Goal: Obtain resource: Download file/media

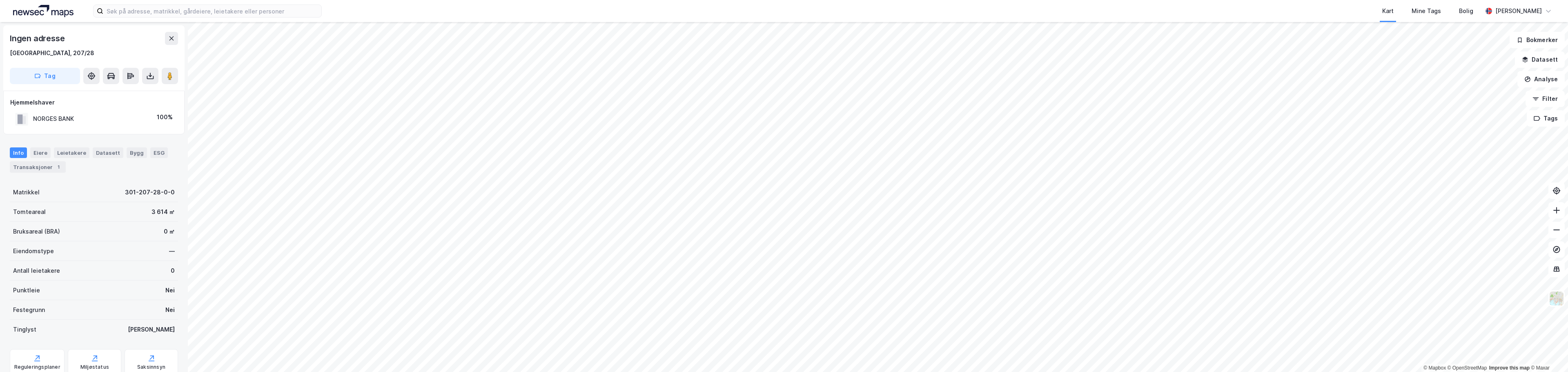
scroll to position [1, 0]
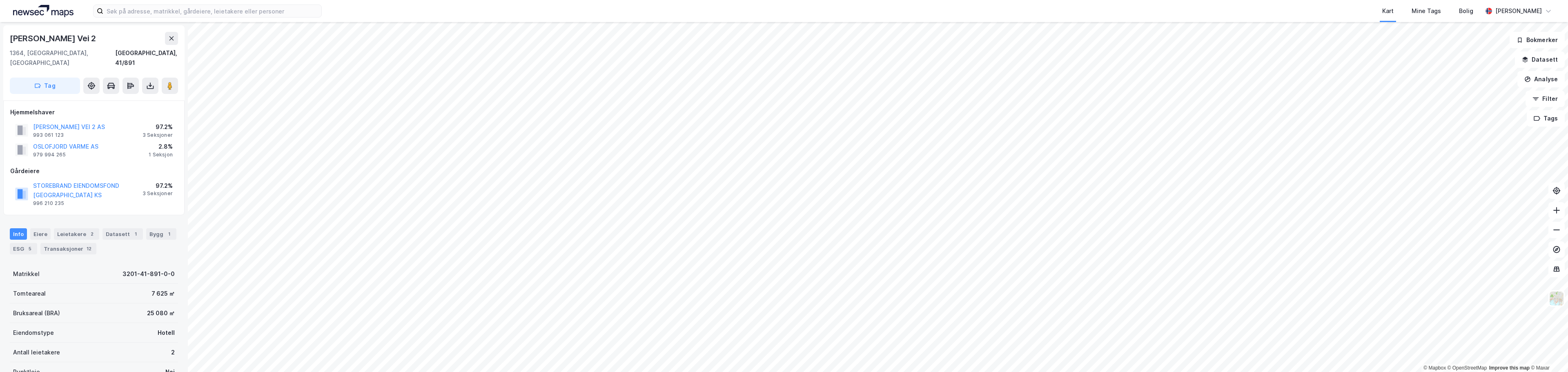
scroll to position [1, 0]
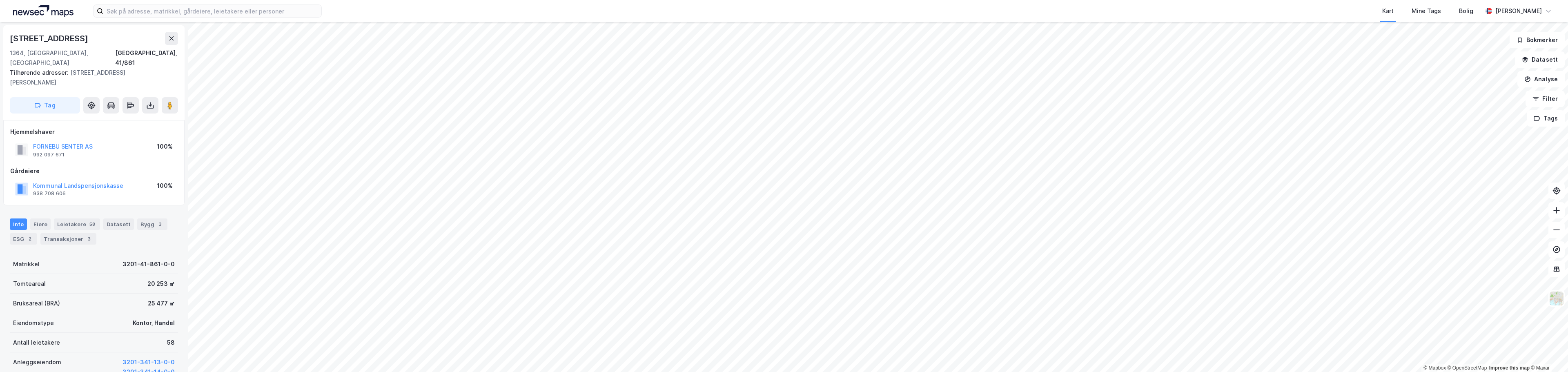
scroll to position [1, 0]
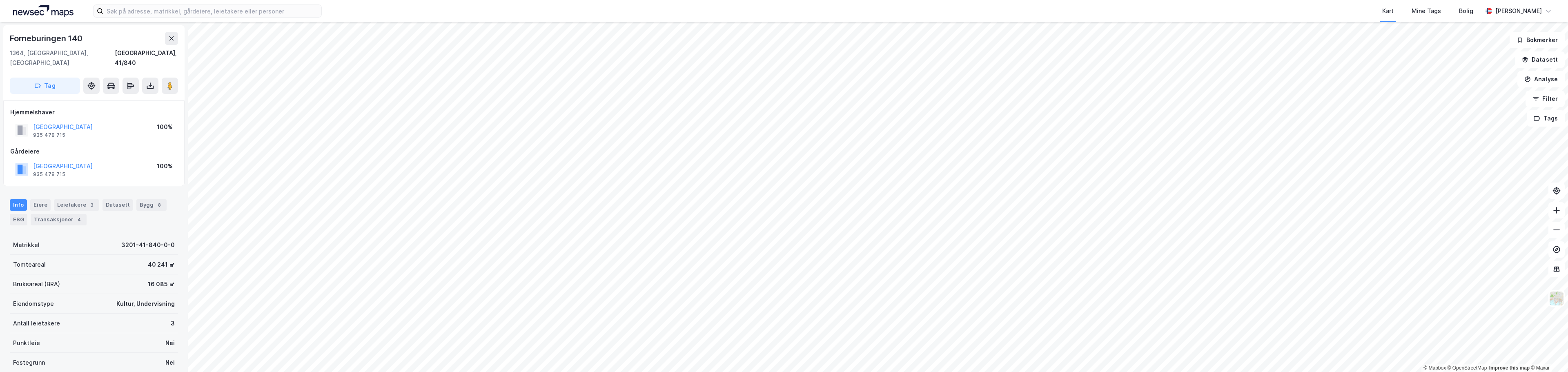
scroll to position [1, 0]
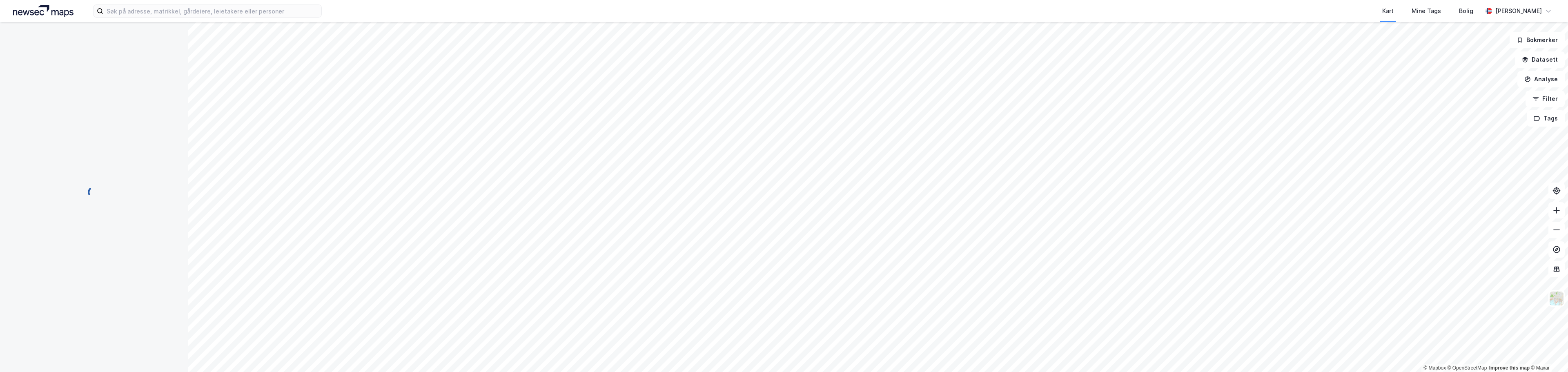
scroll to position [1, 0]
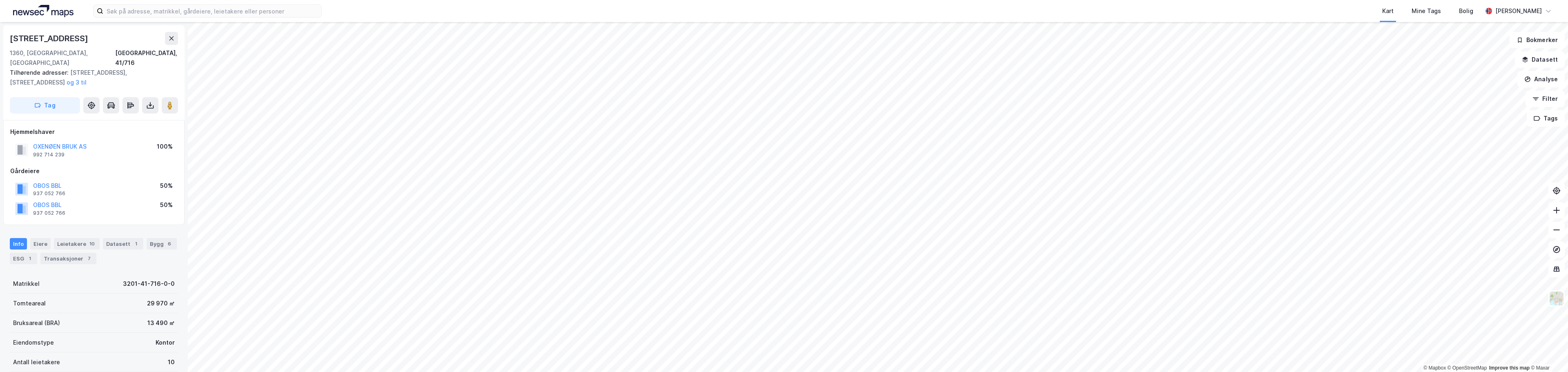
scroll to position [1, 0]
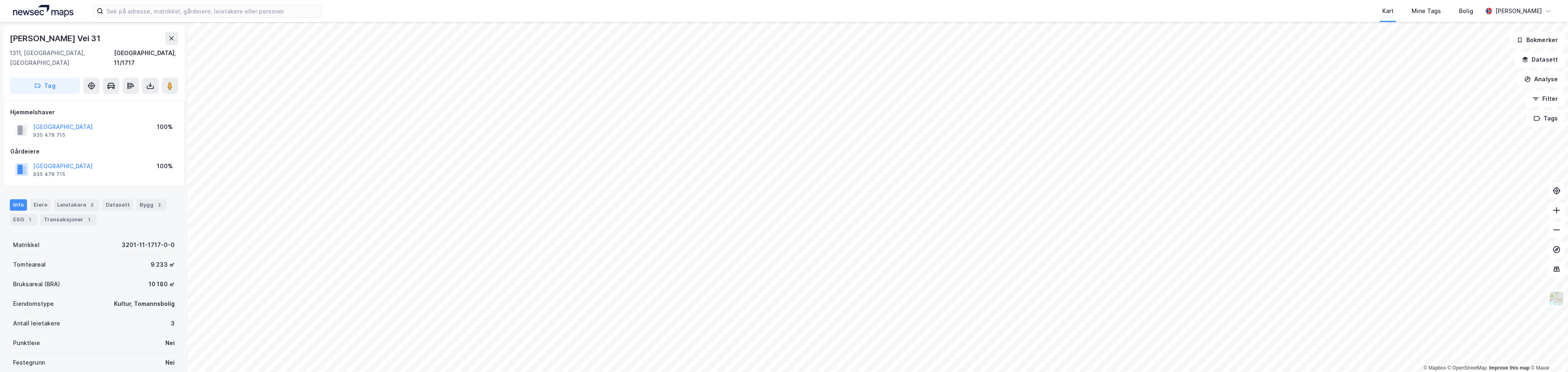
scroll to position [1, 0]
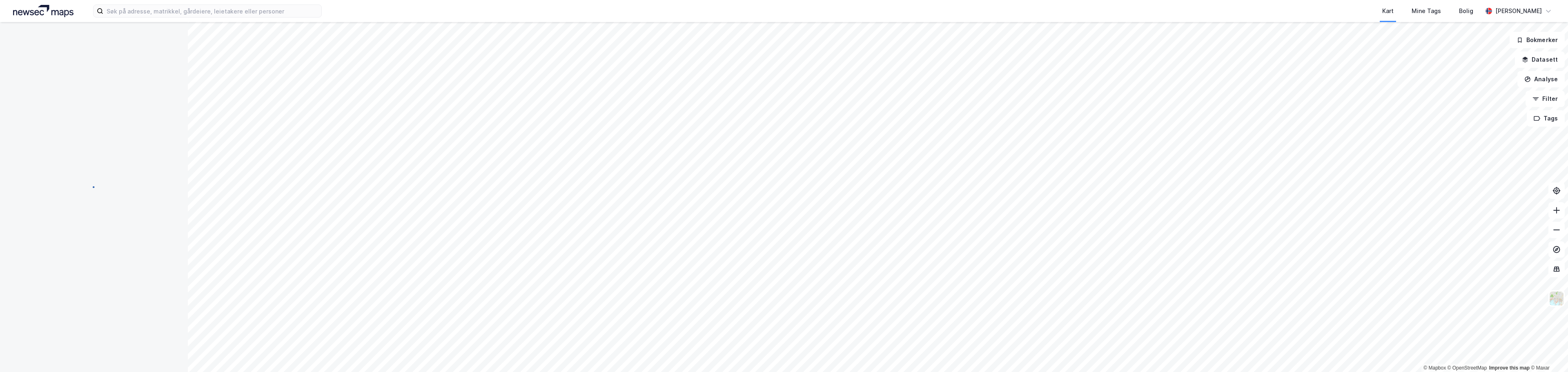
scroll to position [1, 0]
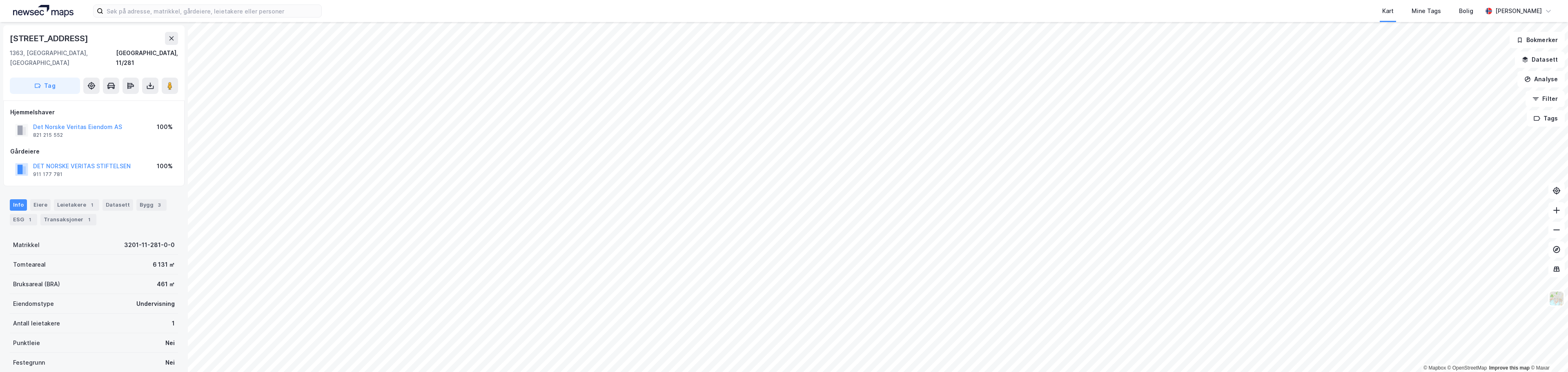
scroll to position [1, 0]
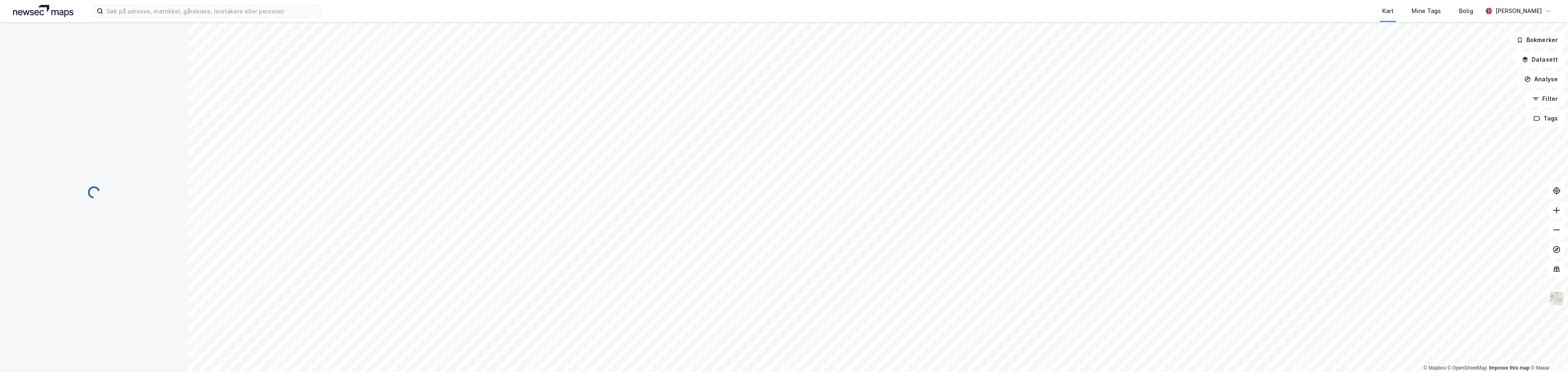
scroll to position [1, 0]
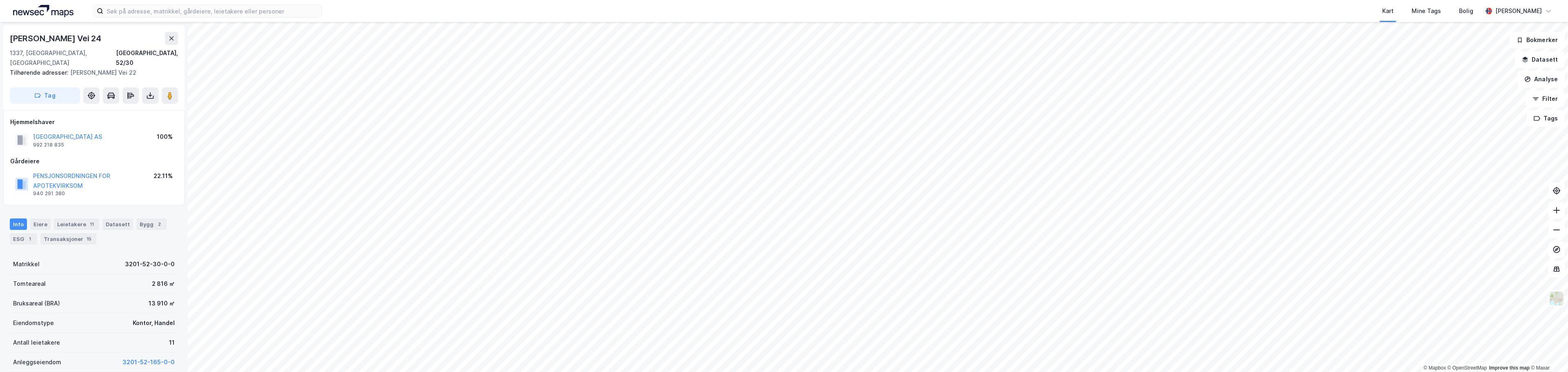
scroll to position [1, 0]
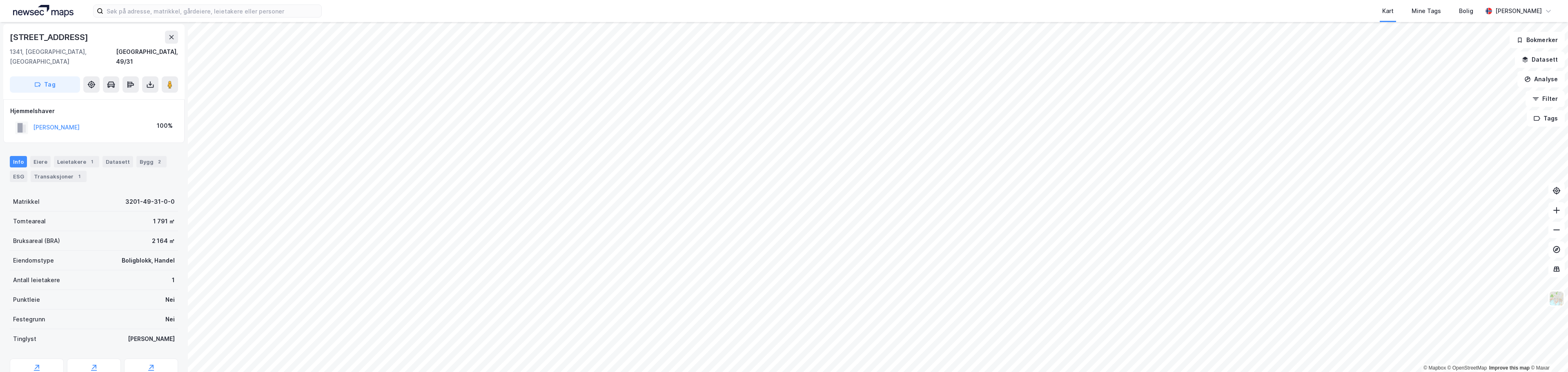
scroll to position [1, 0]
drag, startPoint x: 46, startPoint y: 166, endPoint x: 110, endPoint y: 162, distance: 64.1
click at [47, 170] on div "Transaksjoner 1" at bounding box center [58, 176] width 56 height 12
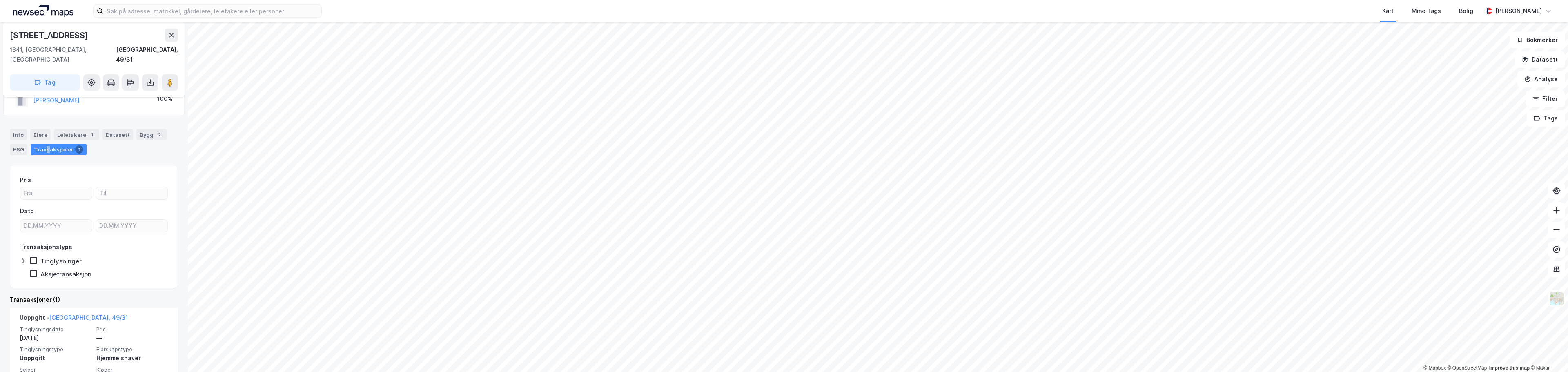
scroll to position [44, 0]
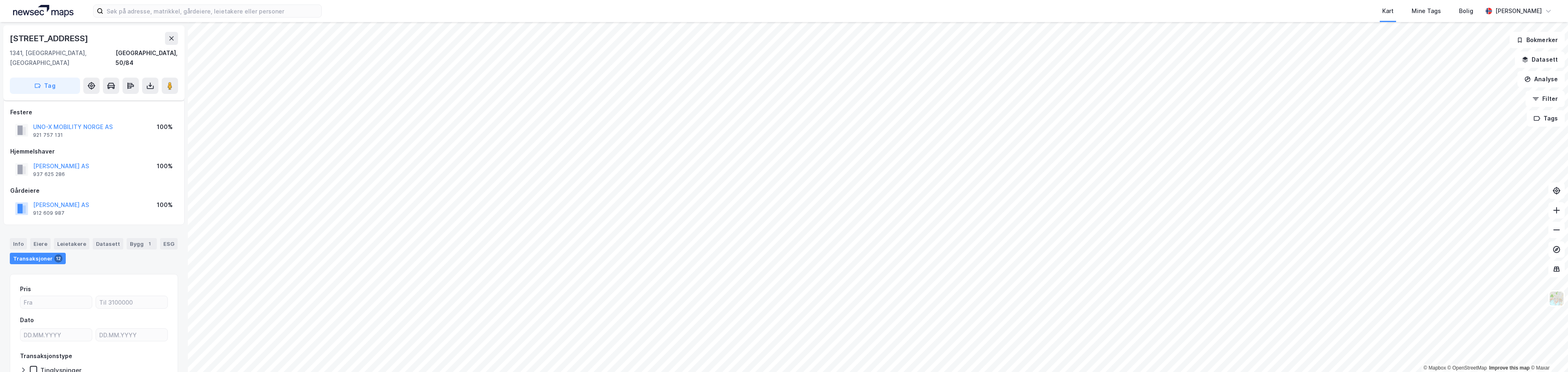
scroll to position [44, 0]
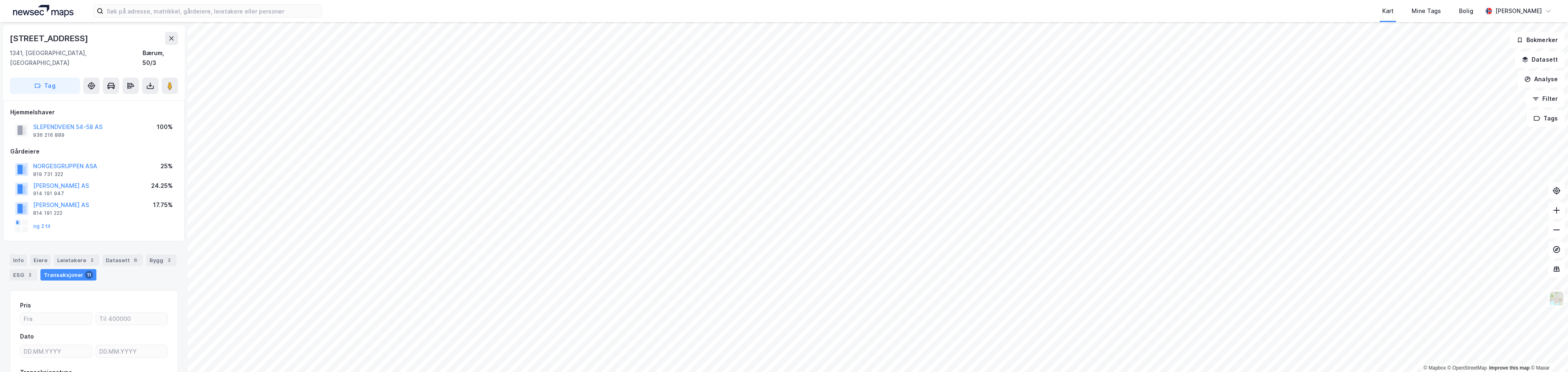
scroll to position [44, 0]
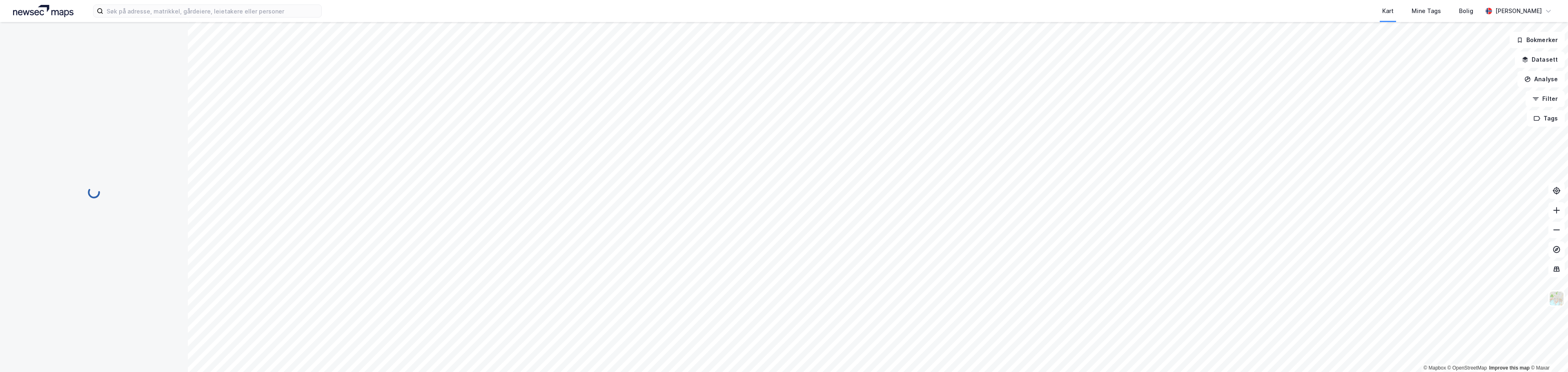
scroll to position [44, 0]
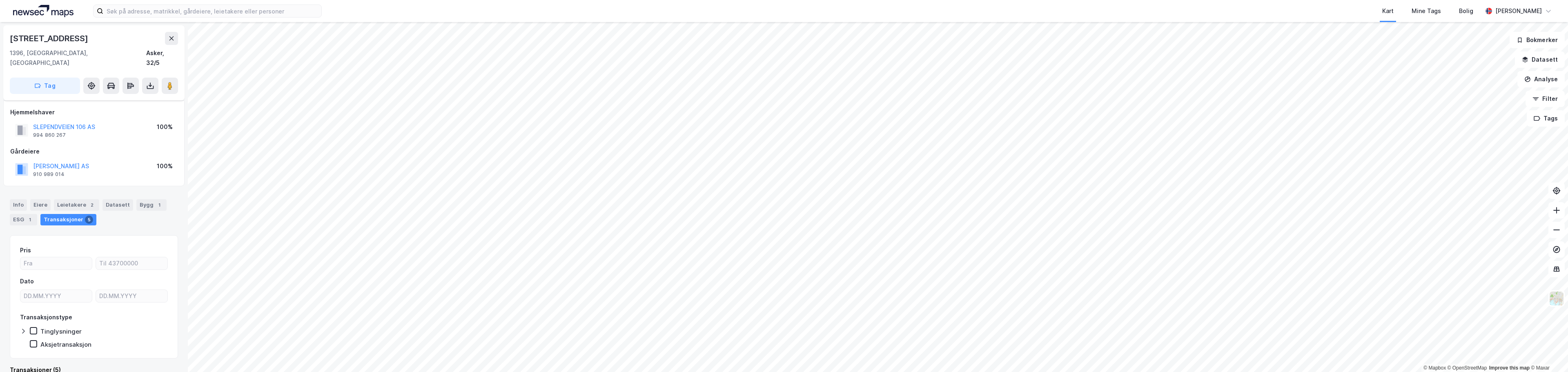
scroll to position [6, 0]
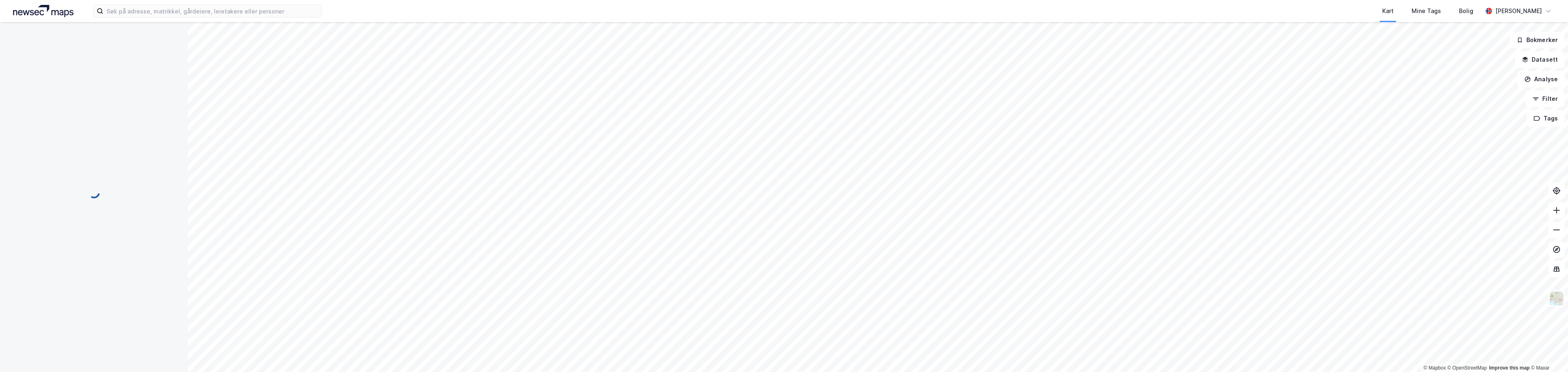
scroll to position [6, 0]
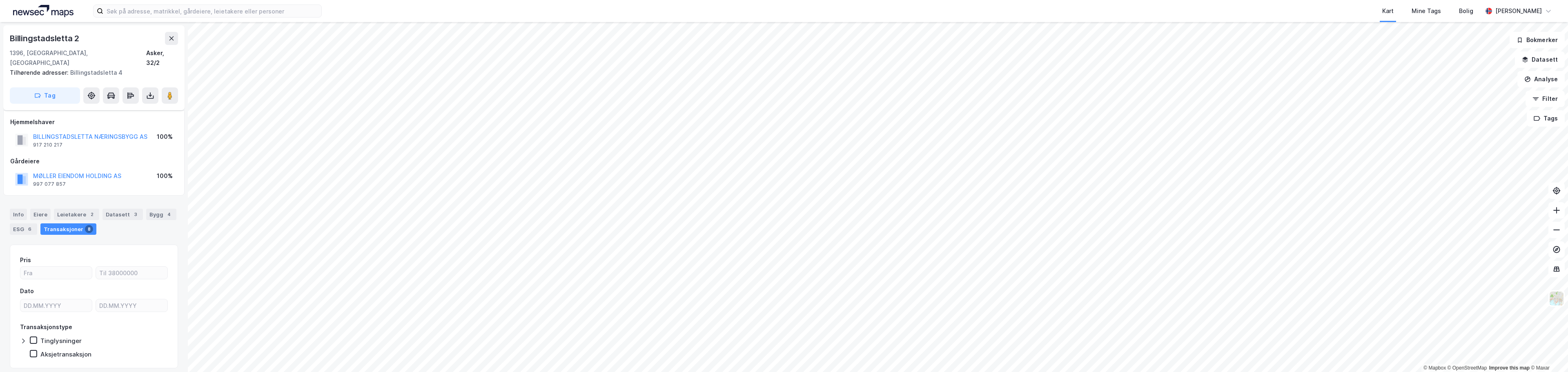
scroll to position [6, 0]
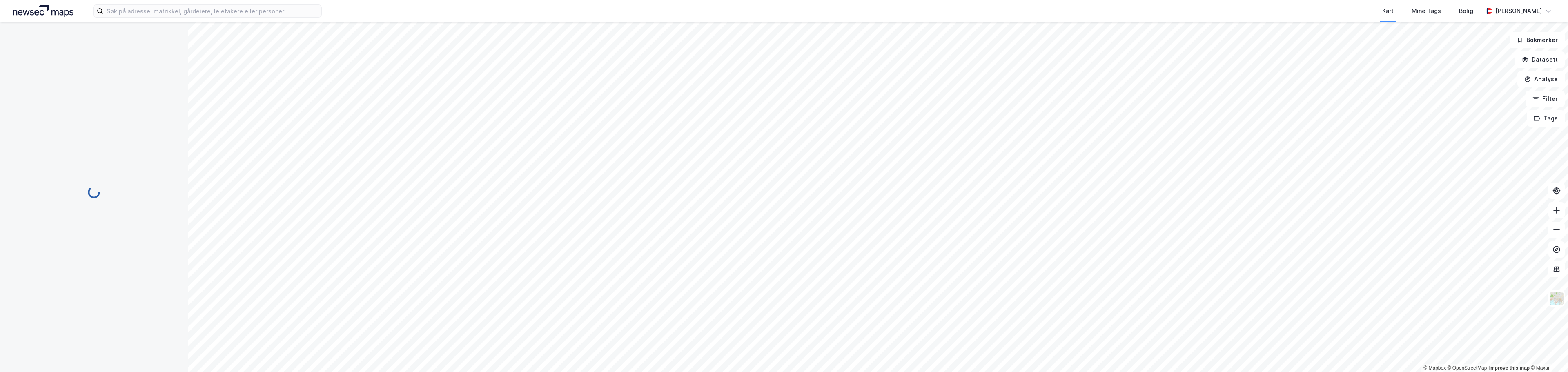
scroll to position [6, 0]
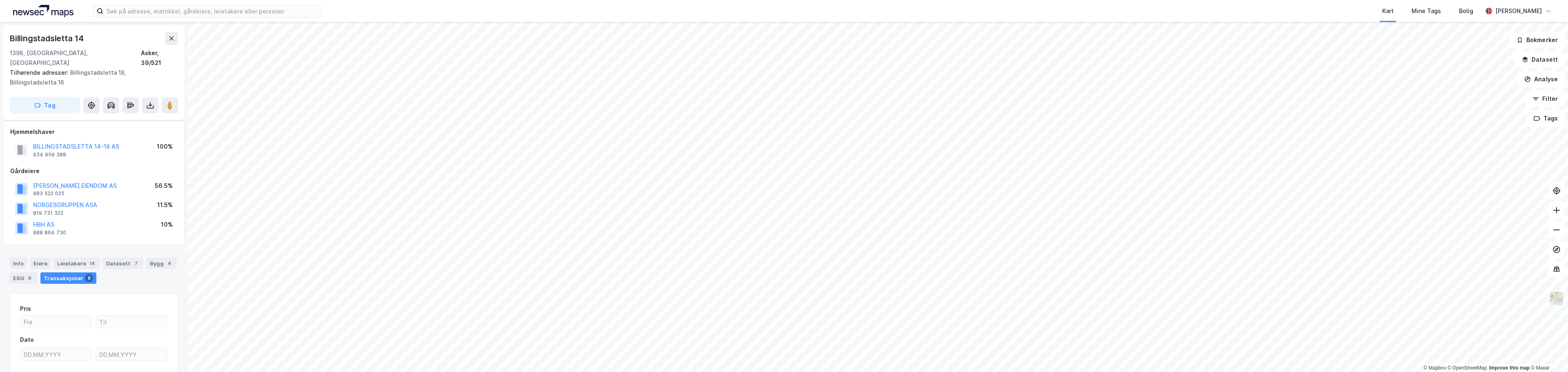
scroll to position [6, 0]
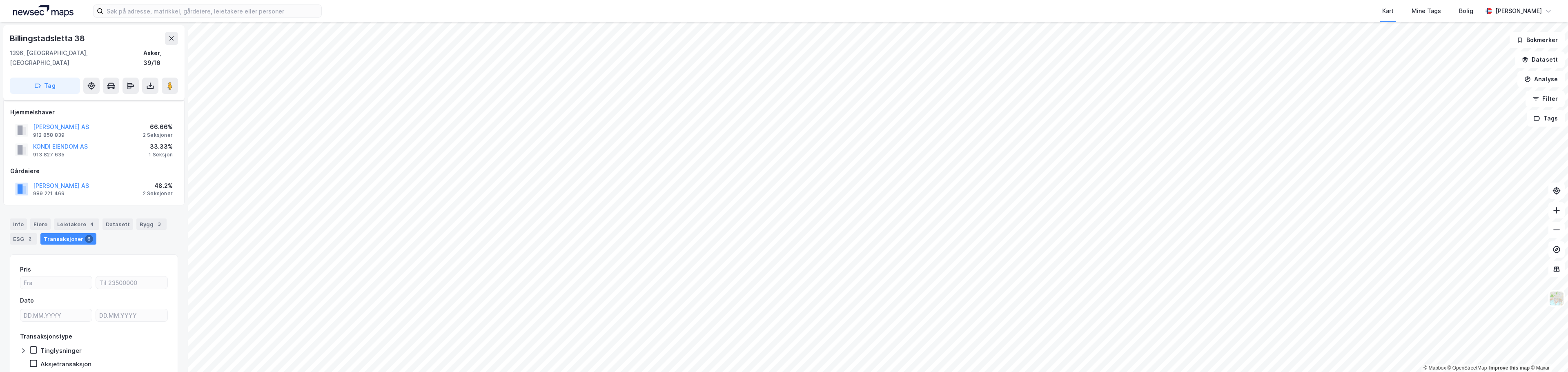
scroll to position [6, 0]
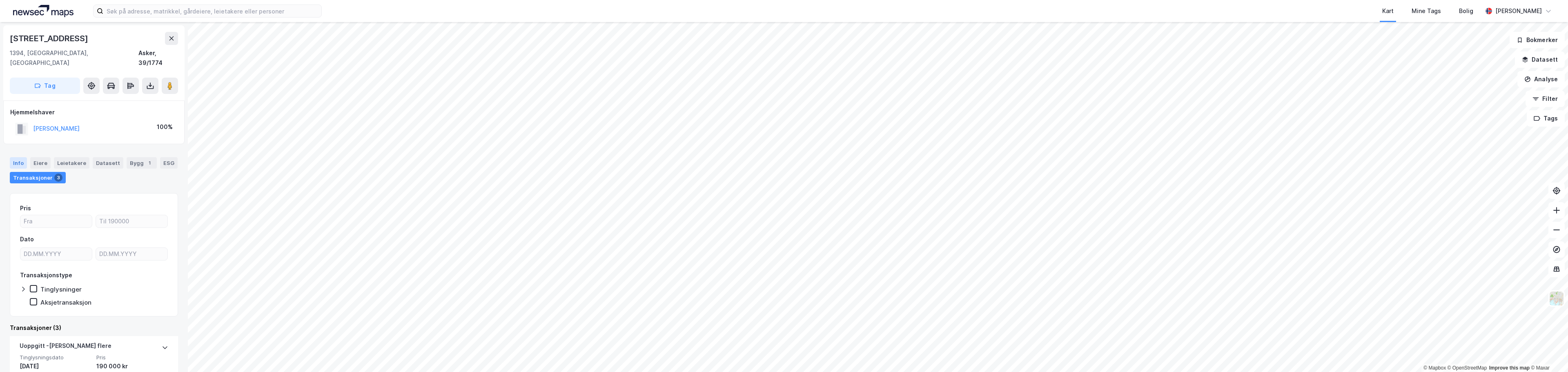
click at [17, 157] on div "Info" at bounding box center [18, 163] width 17 height 12
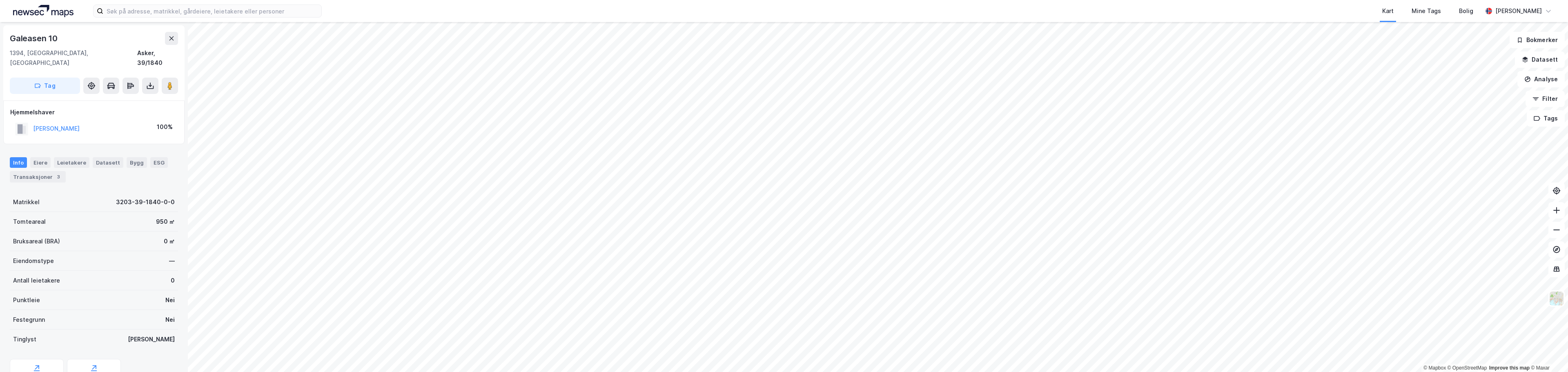
scroll to position [1, 0]
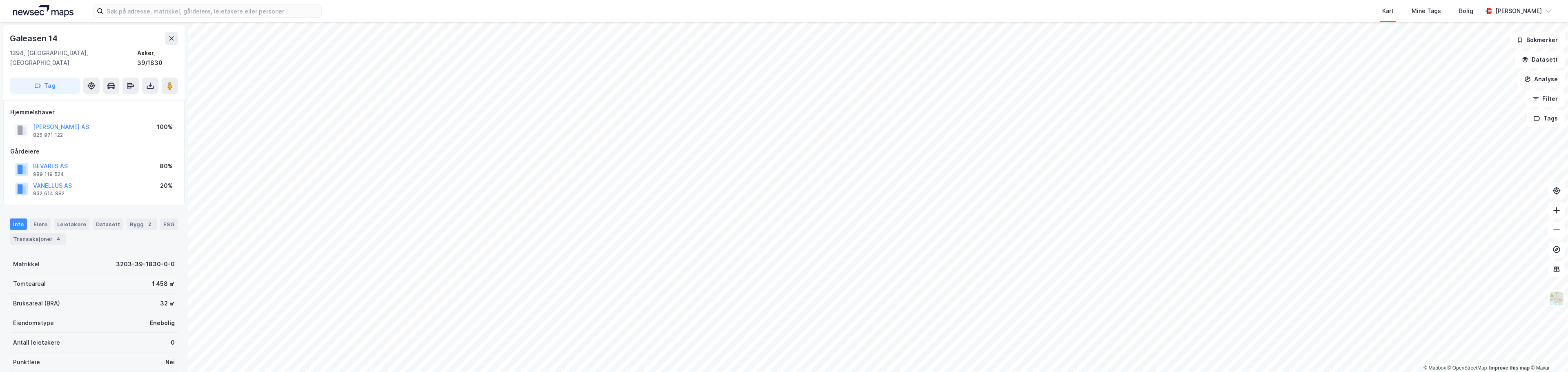
scroll to position [1, 0]
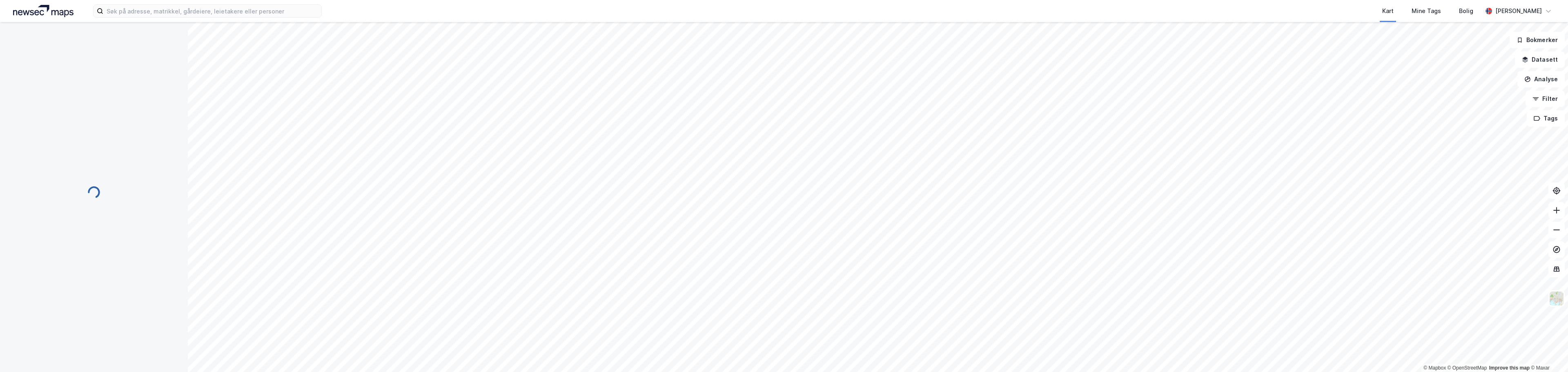
scroll to position [1, 0]
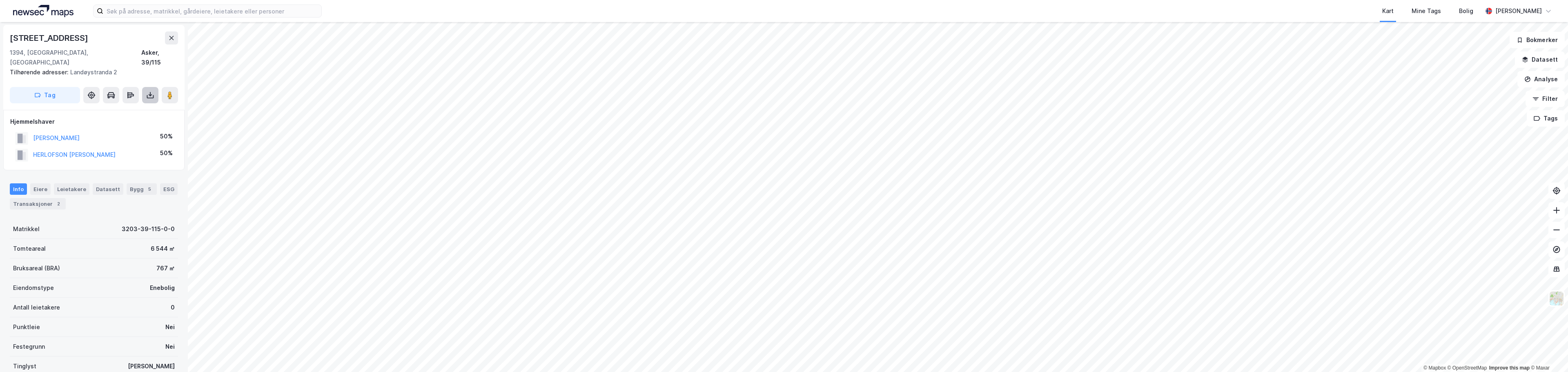
click at [152, 90] on button at bounding box center [150, 95] width 16 height 16
click at [139, 105] on div "Last ned grunnbok" at bounding box center [114, 111] width 87 height 13
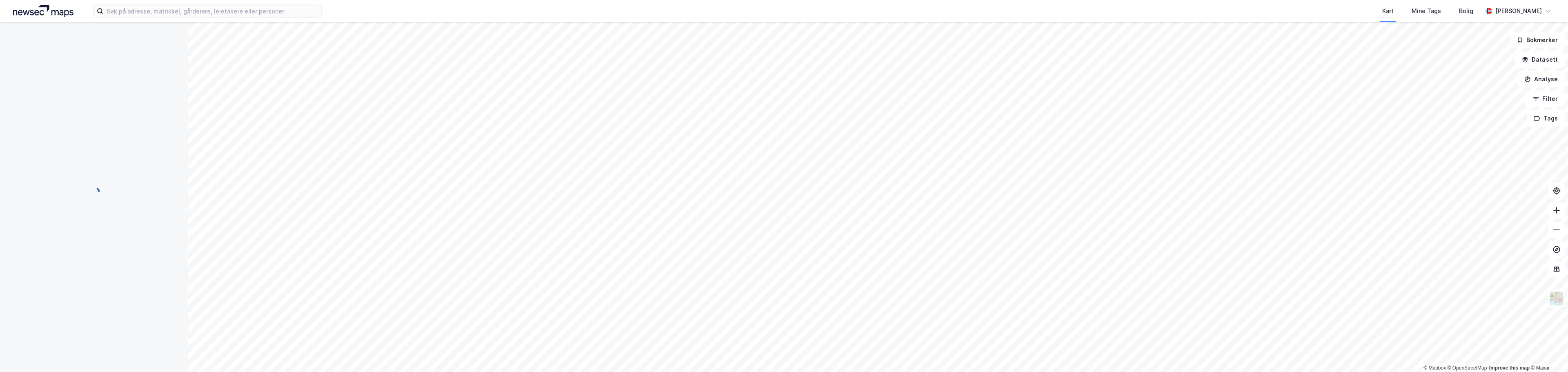
scroll to position [0, 0]
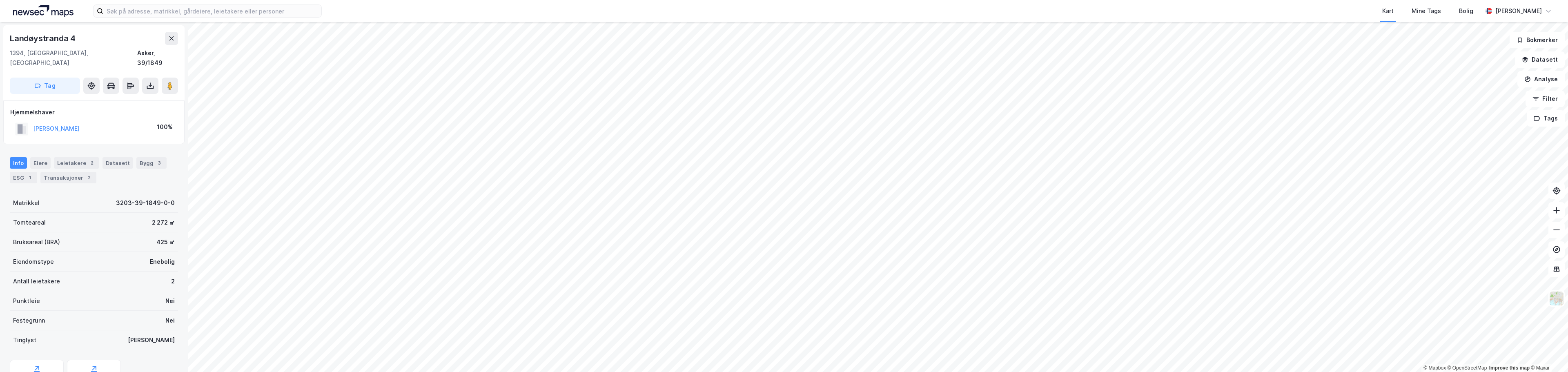
scroll to position [1, 0]
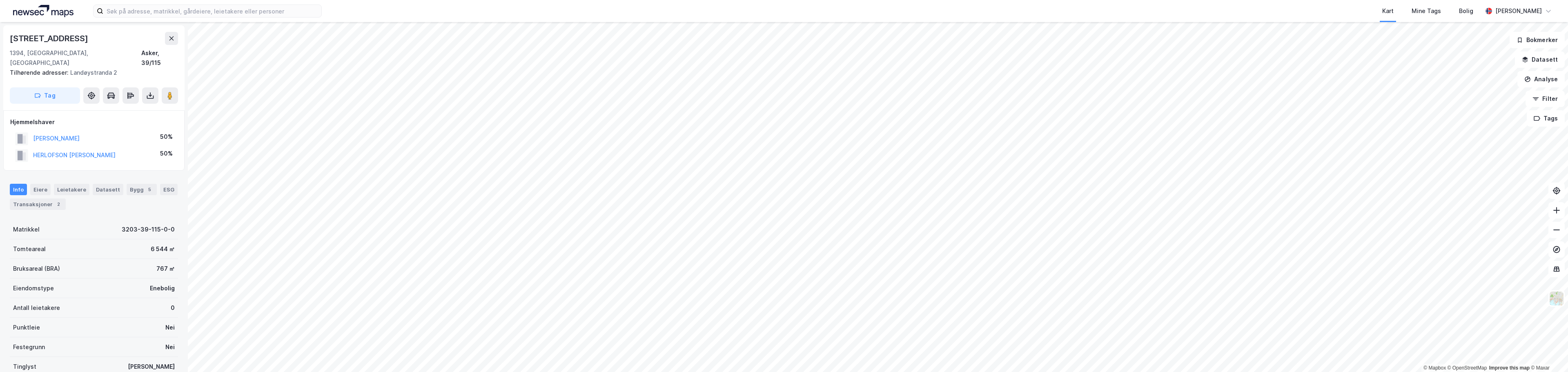
scroll to position [1, 0]
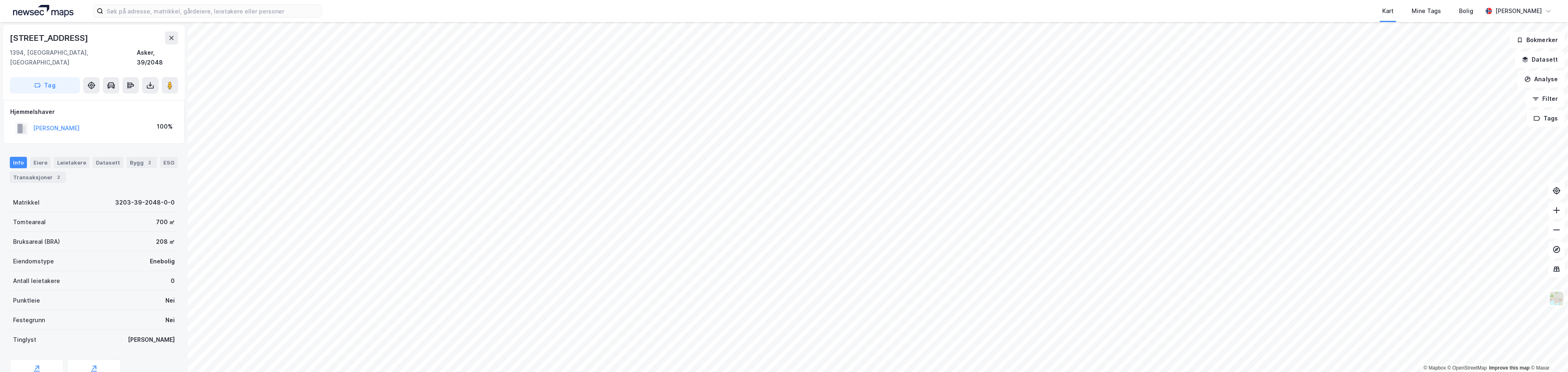
scroll to position [1, 0]
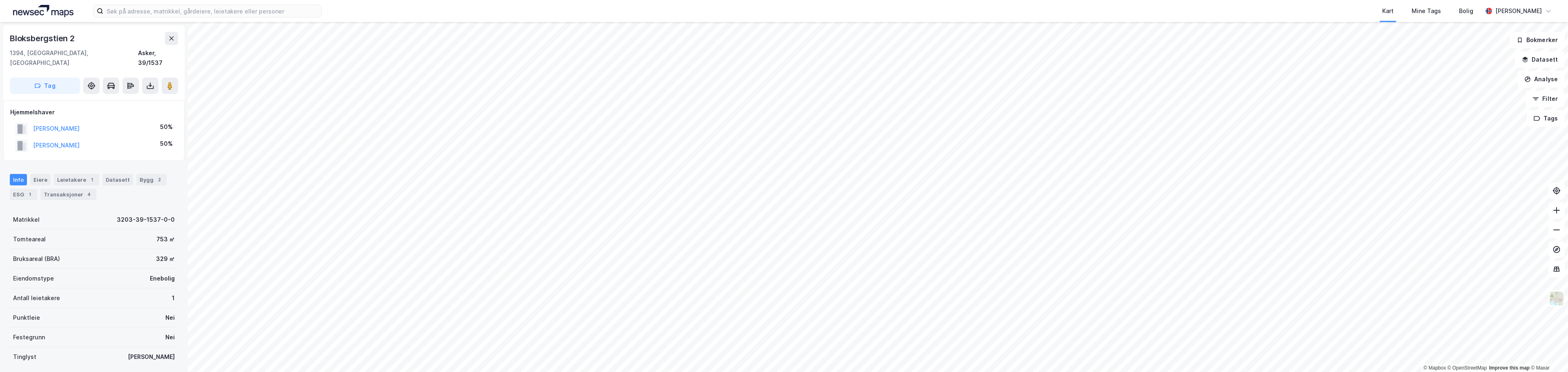
scroll to position [1, 0]
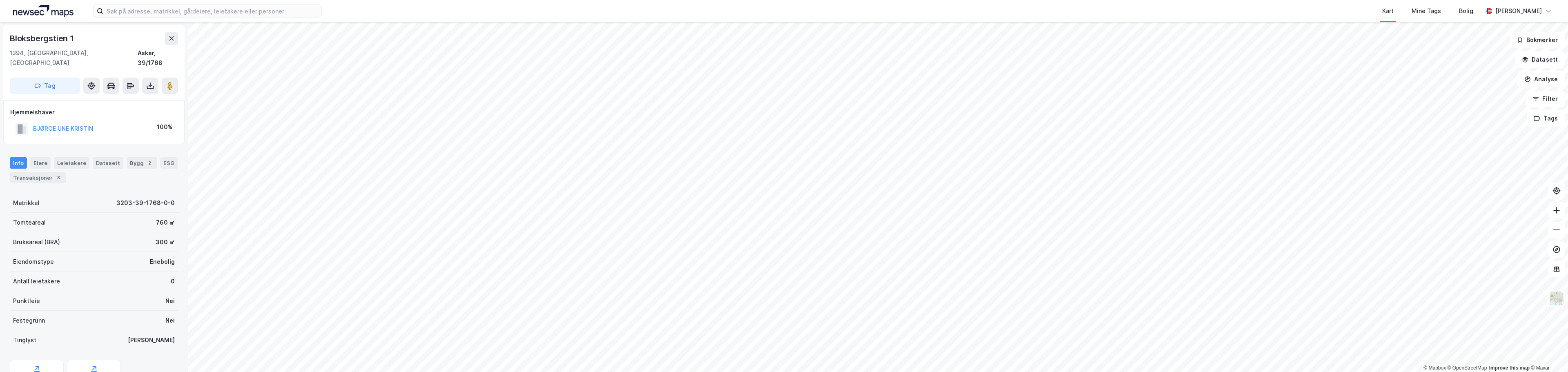
scroll to position [1, 0]
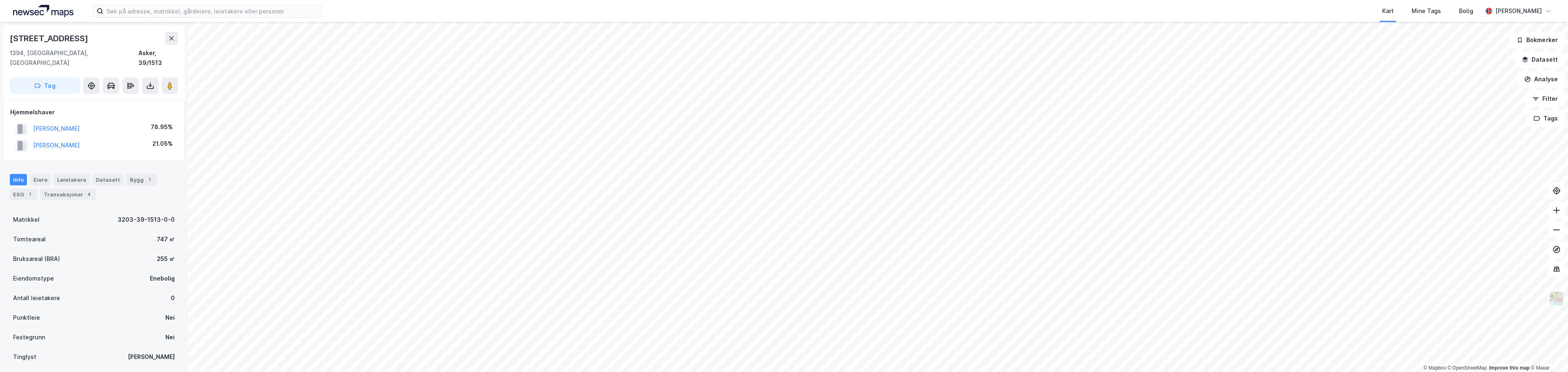
scroll to position [1, 0]
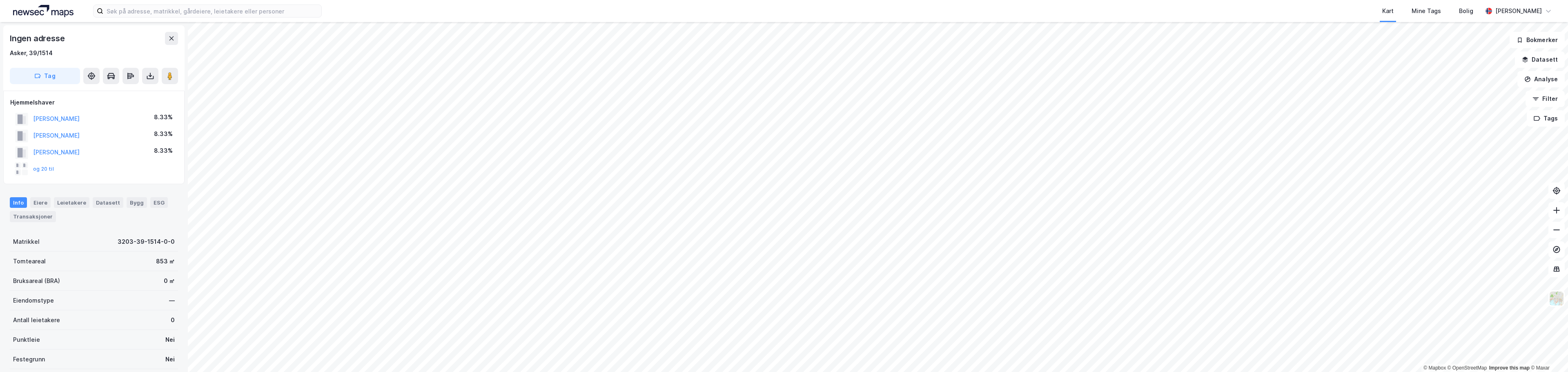
scroll to position [1, 0]
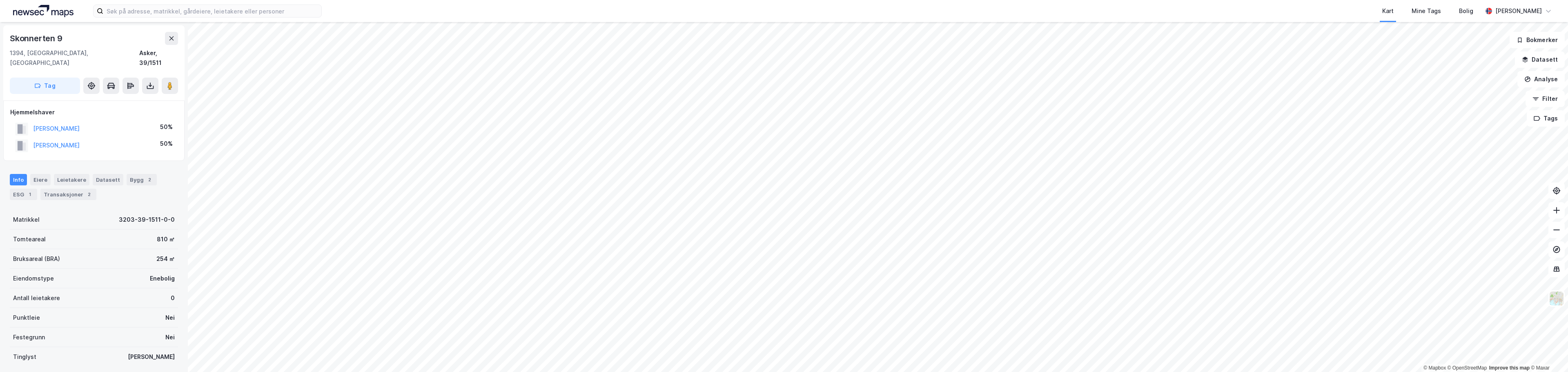
scroll to position [1, 0]
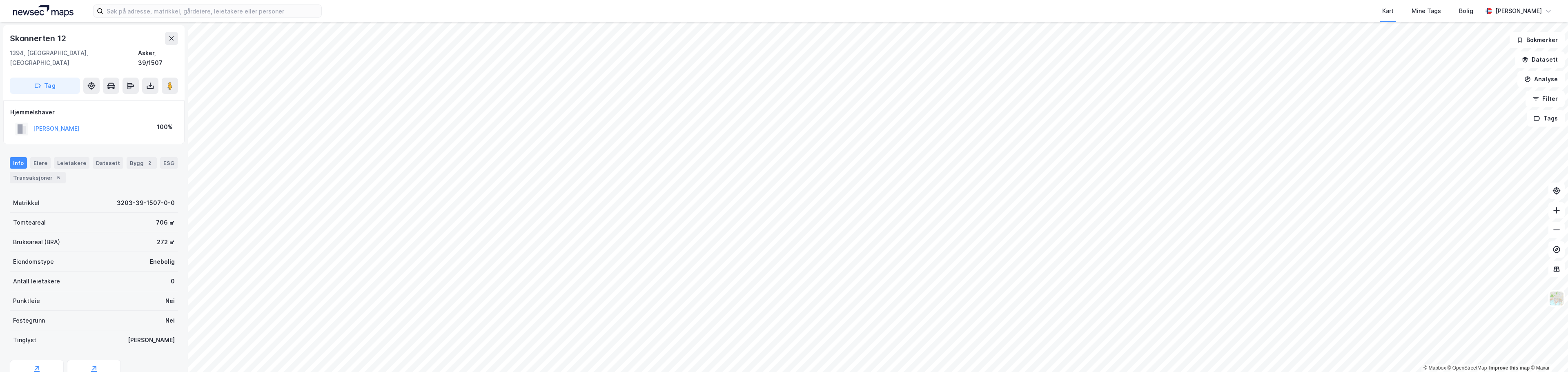
scroll to position [1, 0]
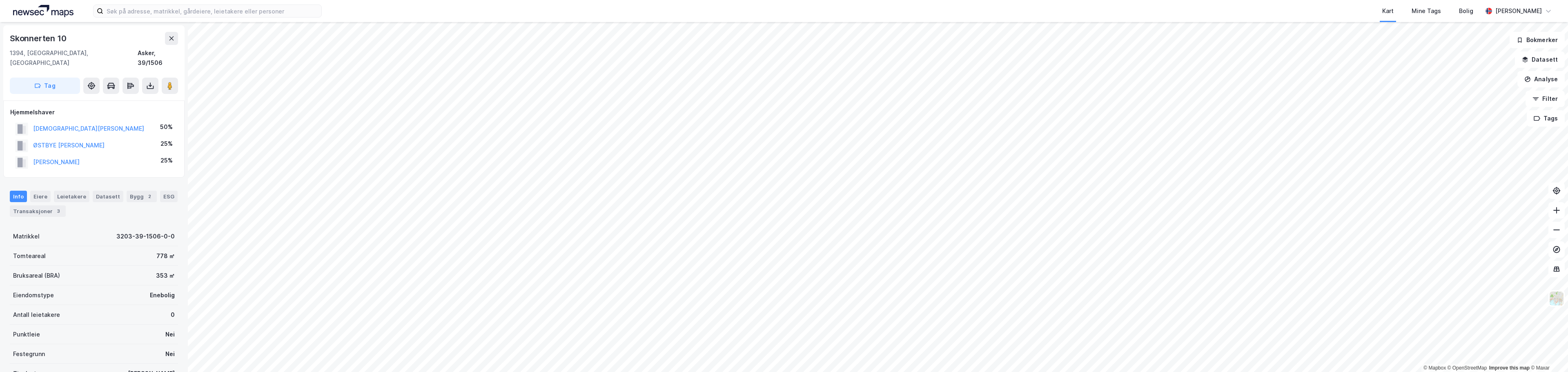
scroll to position [1, 0]
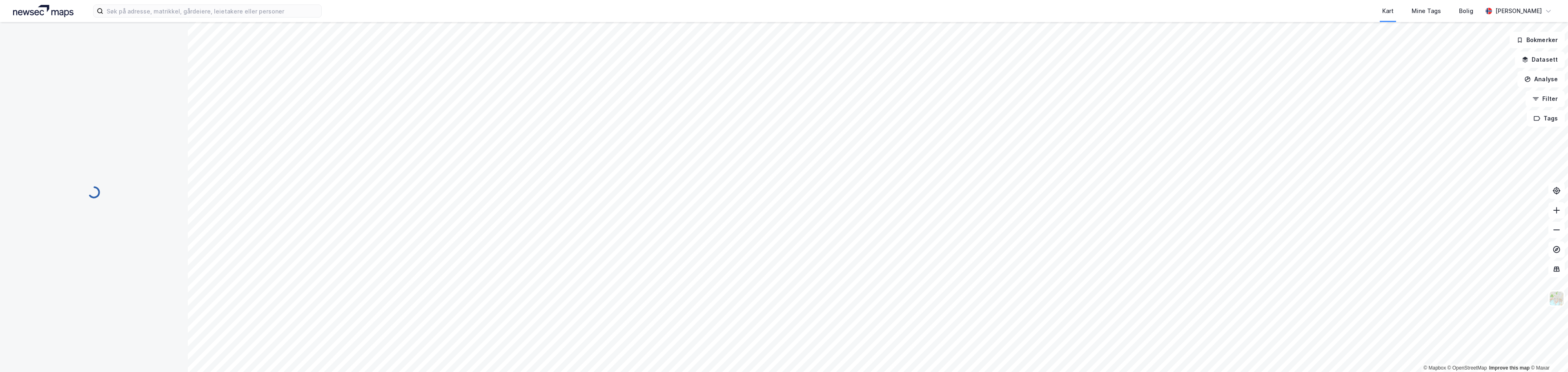
scroll to position [1, 0]
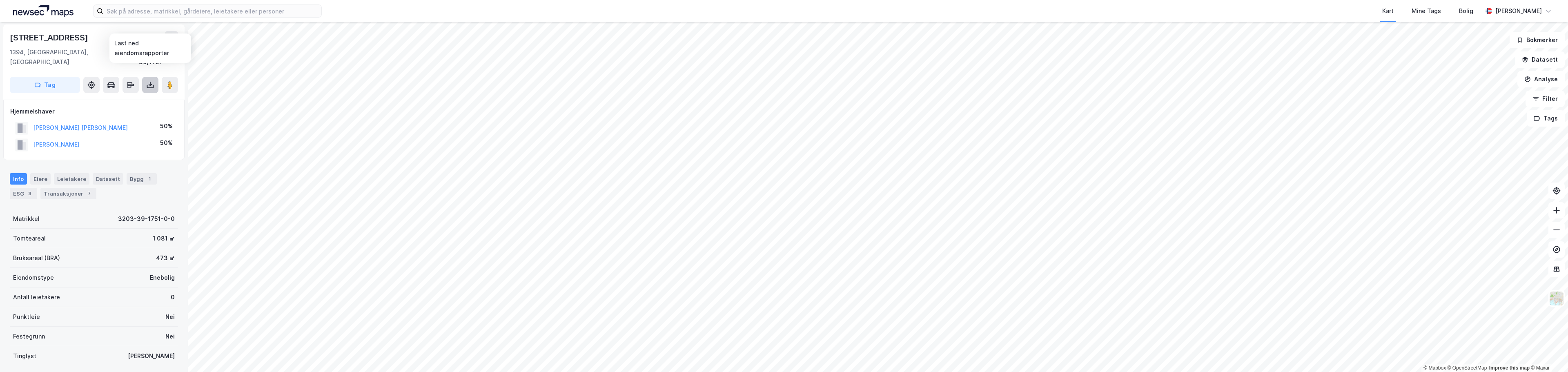
click at [149, 84] on icon at bounding box center [150, 85] width 3 height 2
click at [116, 98] on div "Last ned grunnbok" at bounding box center [110, 101] width 47 height 7
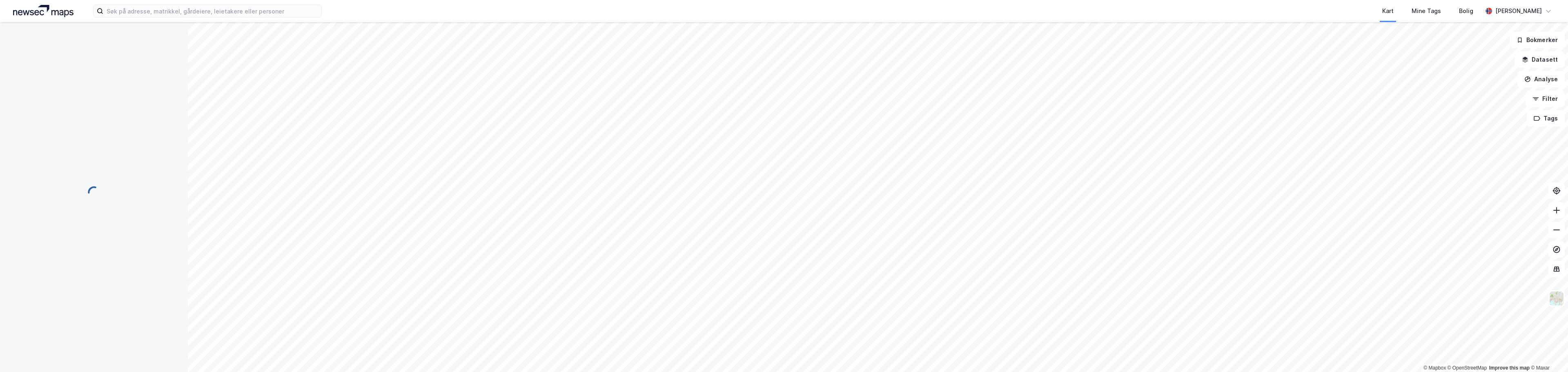
scroll to position [1, 0]
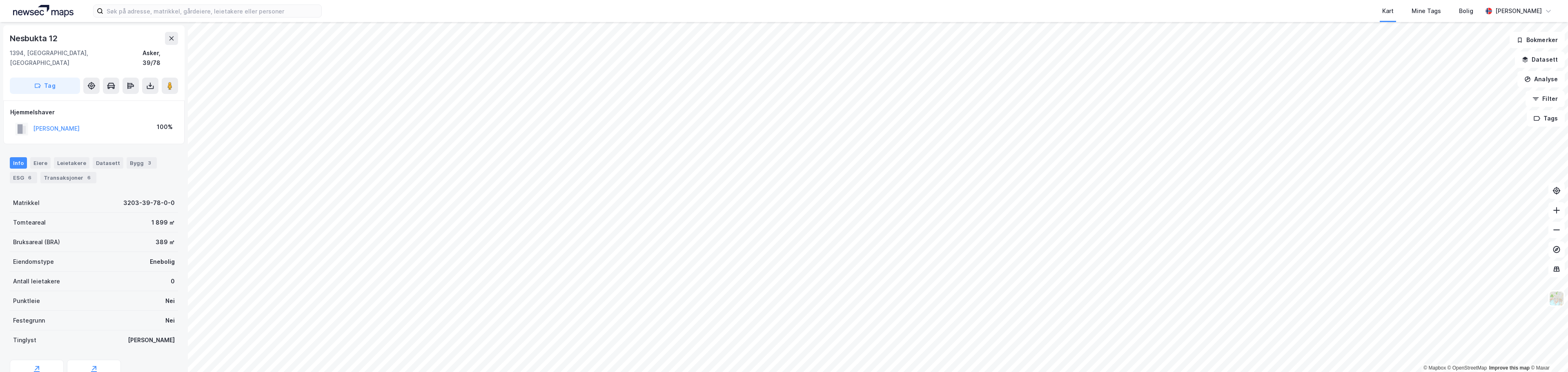
scroll to position [1, 0]
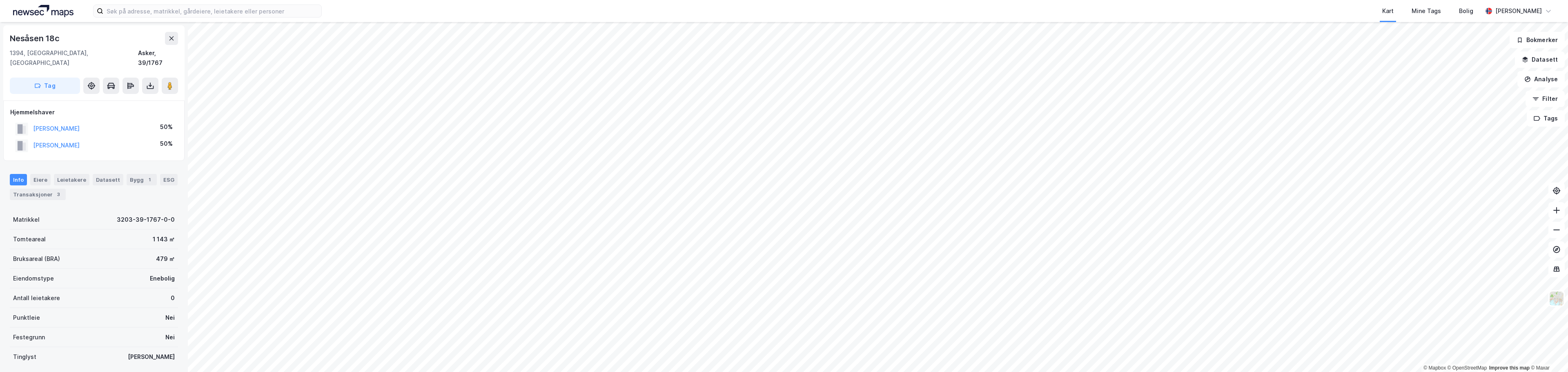
scroll to position [1, 0]
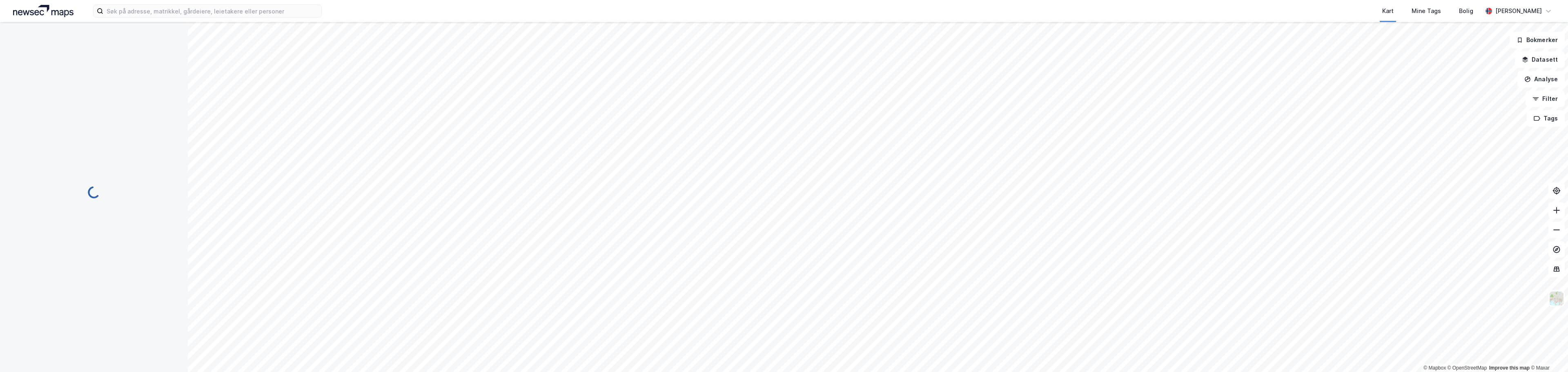
scroll to position [1, 0]
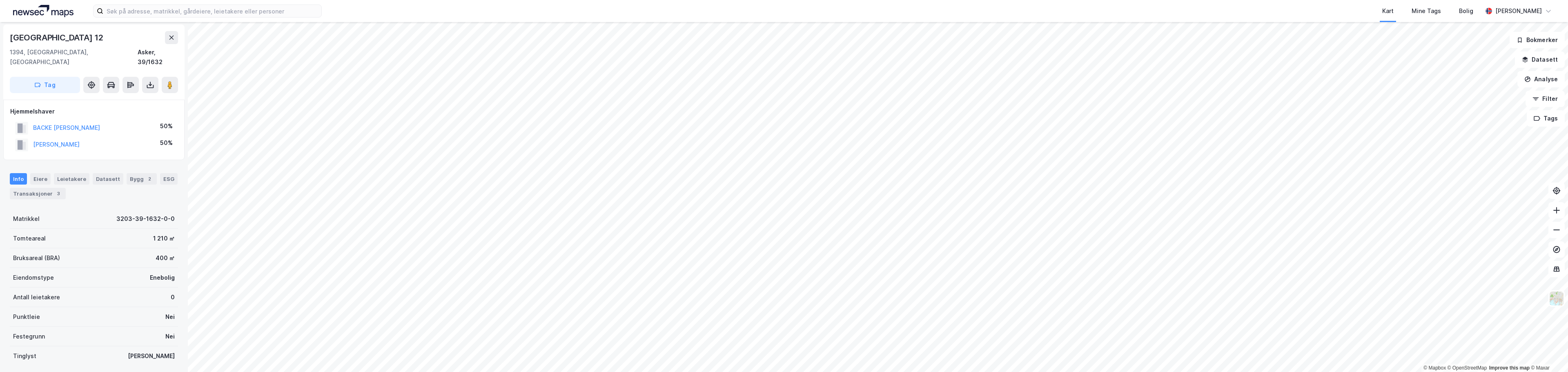
scroll to position [1, 0]
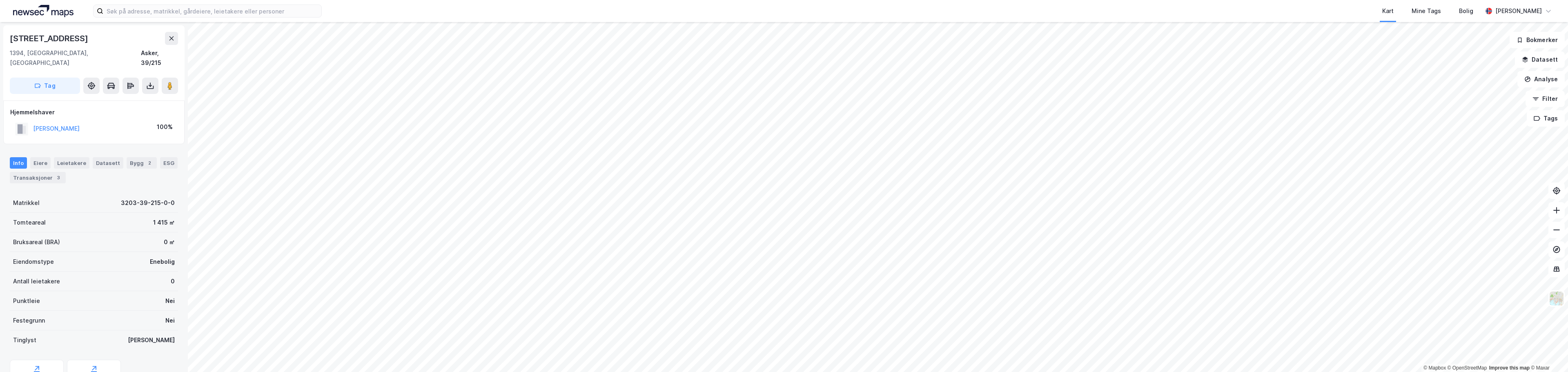
scroll to position [1, 0]
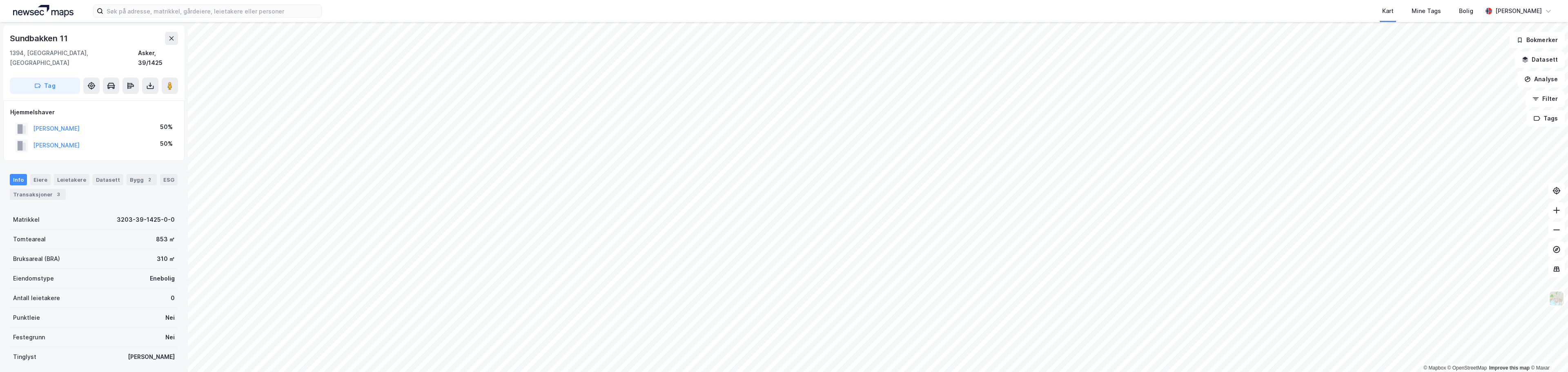
scroll to position [1, 0]
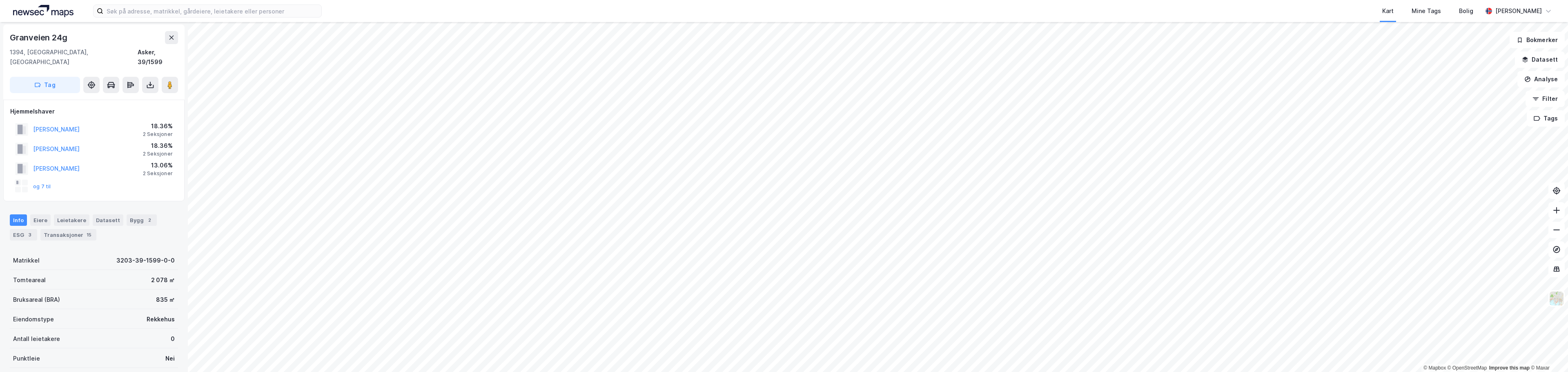
scroll to position [1, 0]
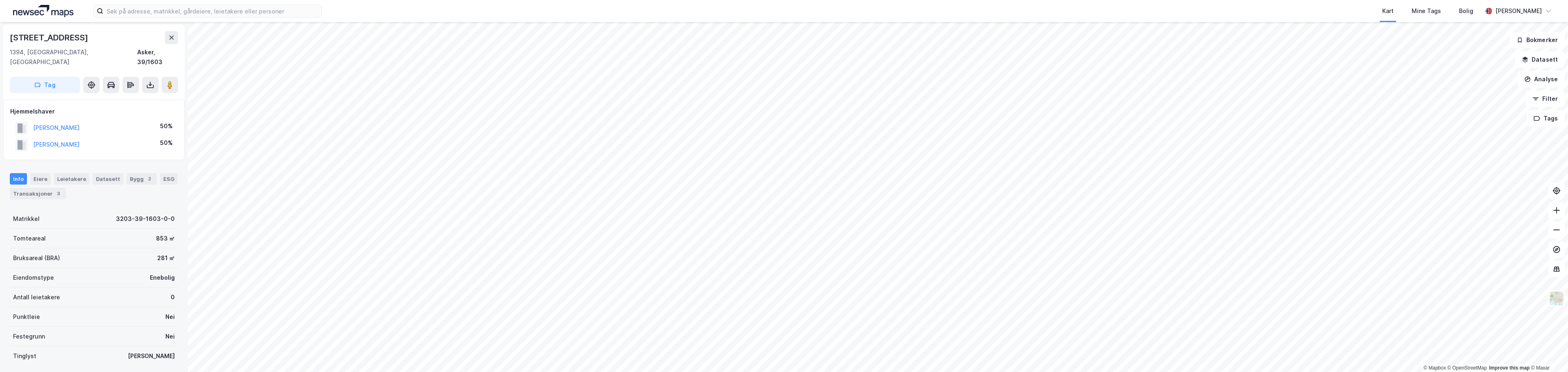
scroll to position [1, 0]
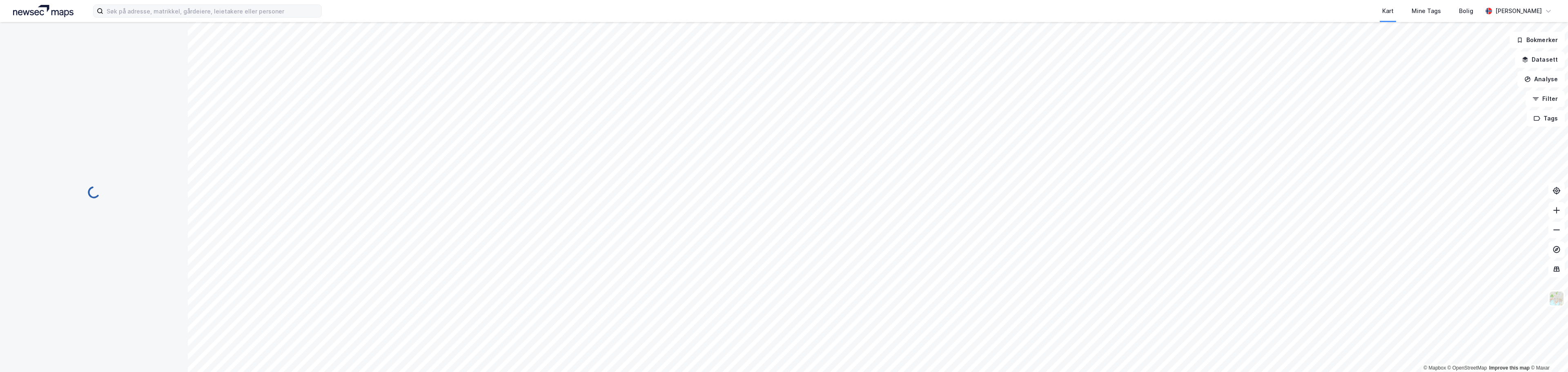
scroll to position [1, 0]
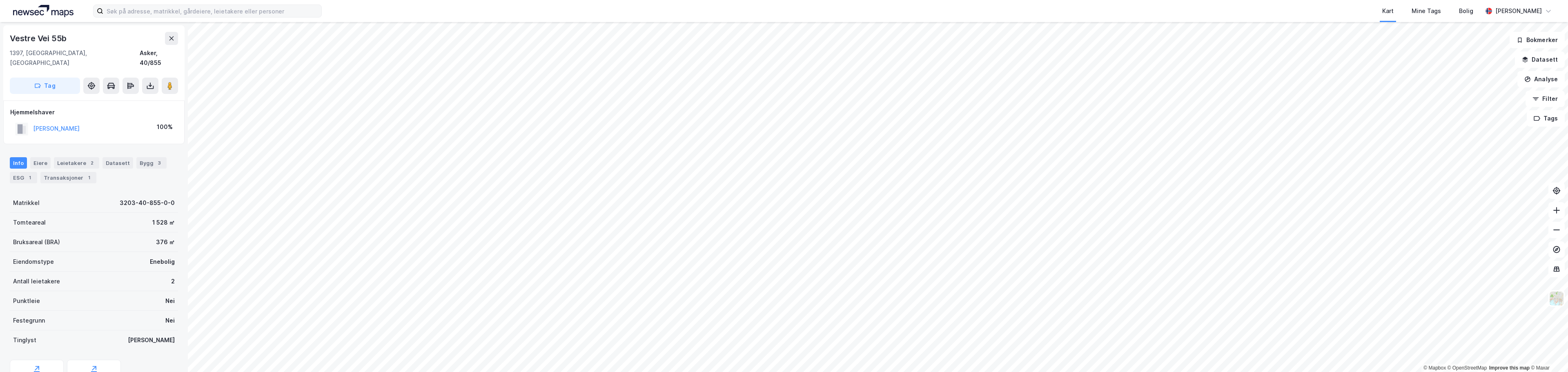
scroll to position [1, 0]
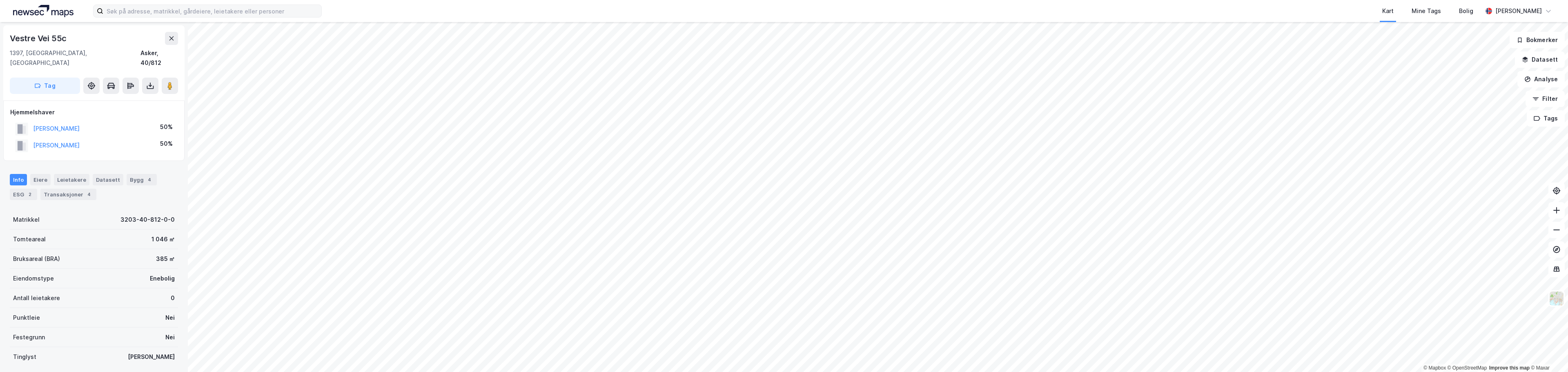
scroll to position [1, 0]
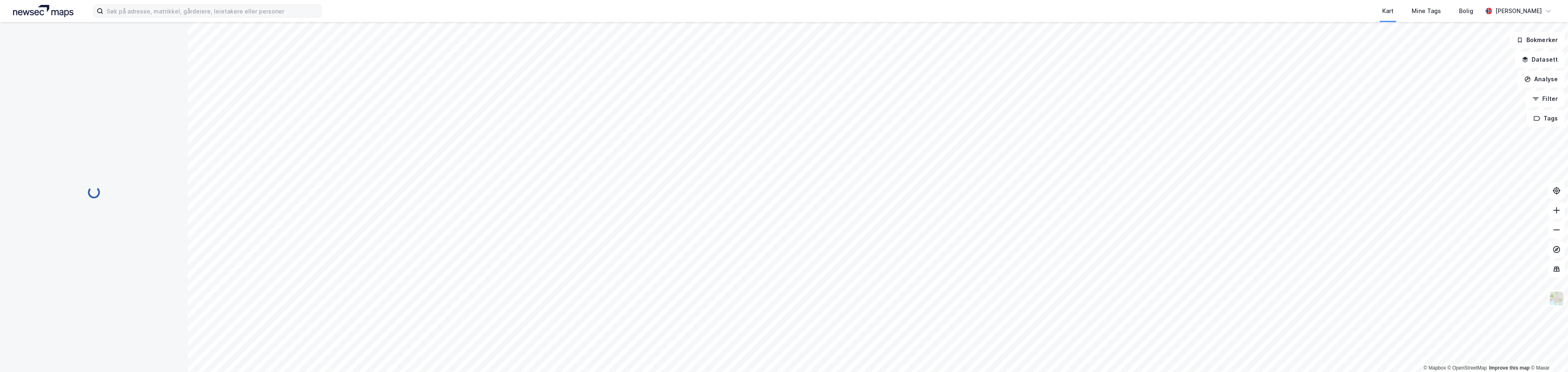
scroll to position [1, 0]
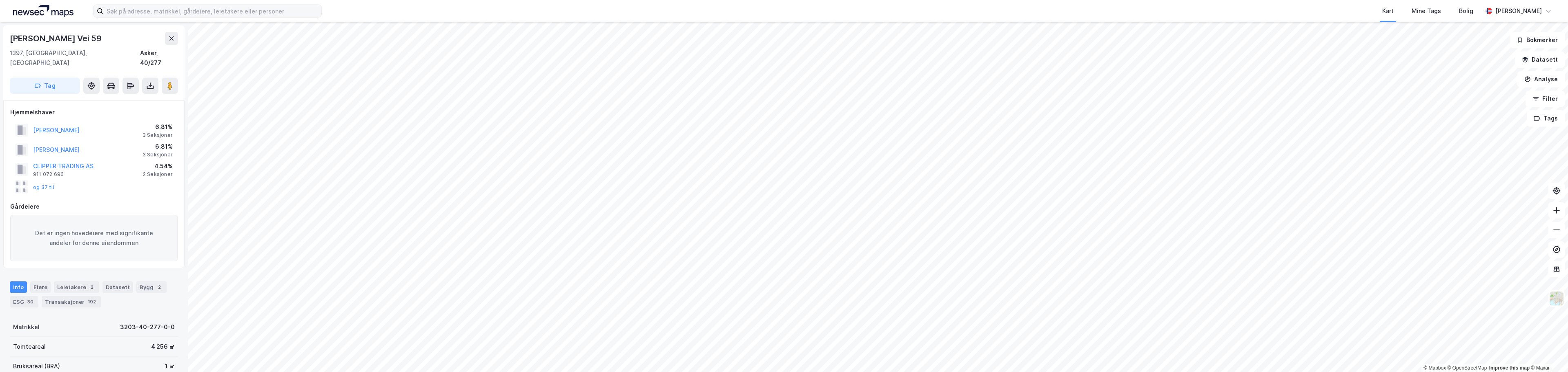
scroll to position [1, 0]
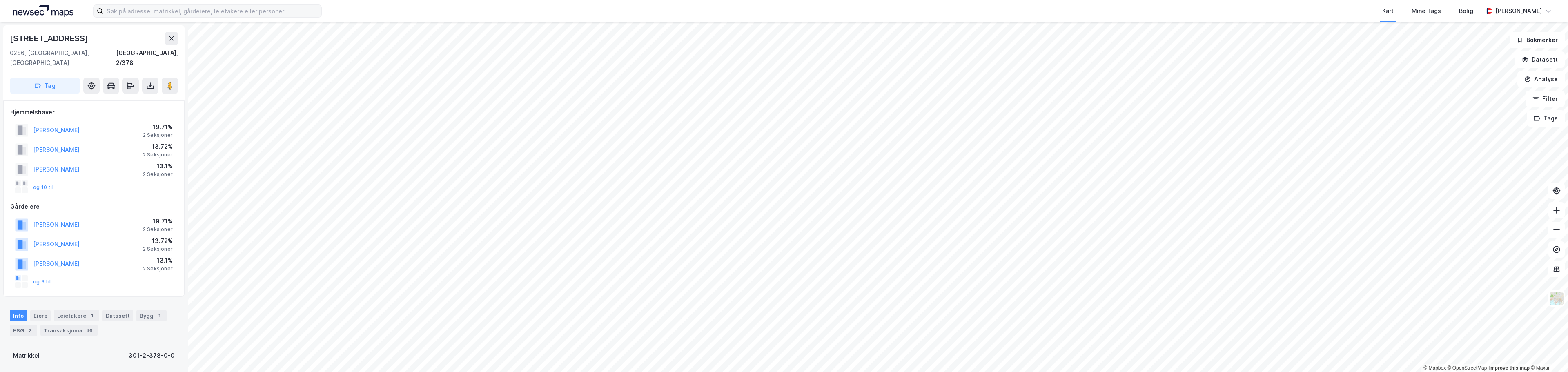
scroll to position [1, 0]
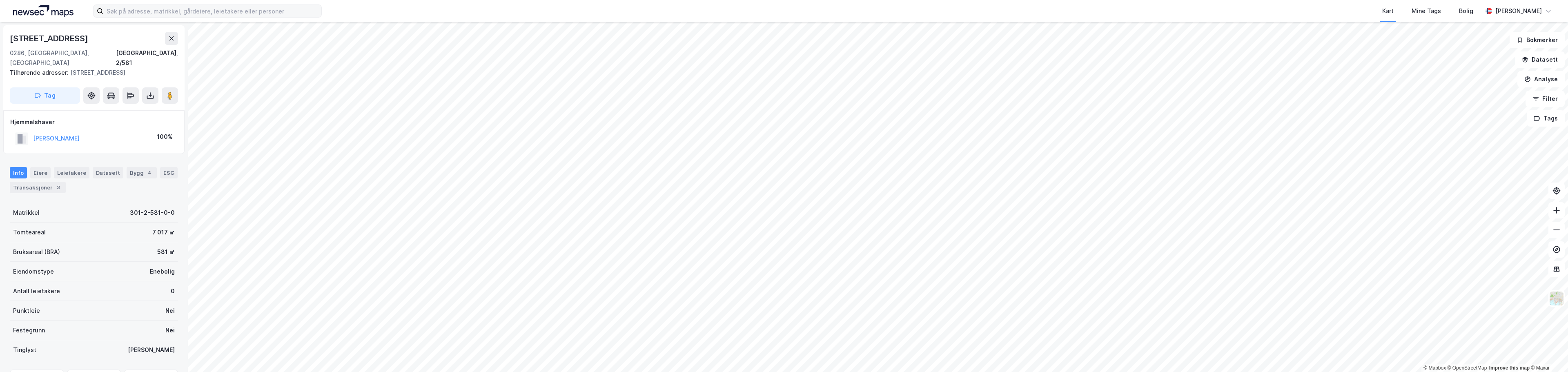
scroll to position [1, 0]
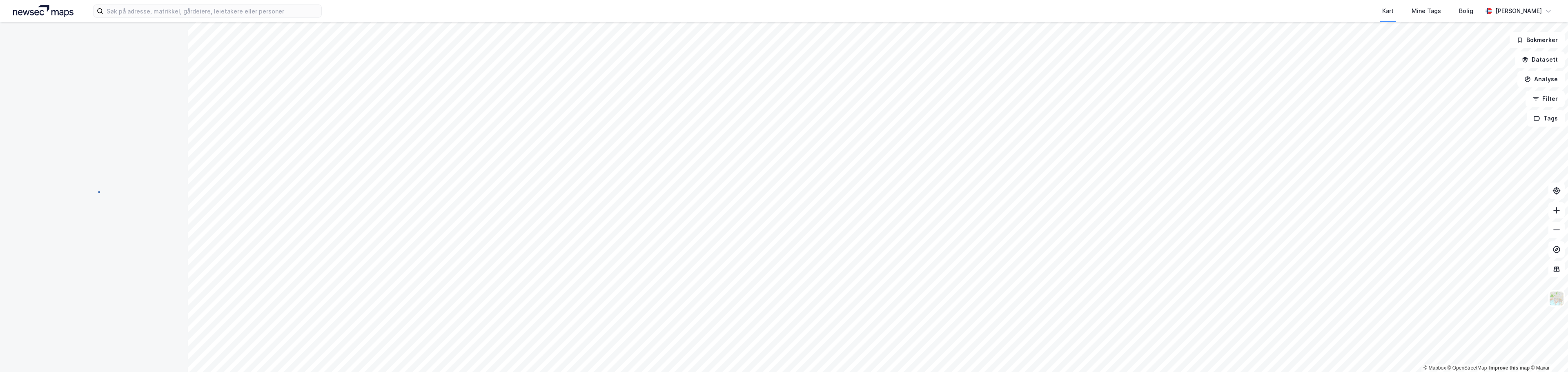
scroll to position [1, 0]
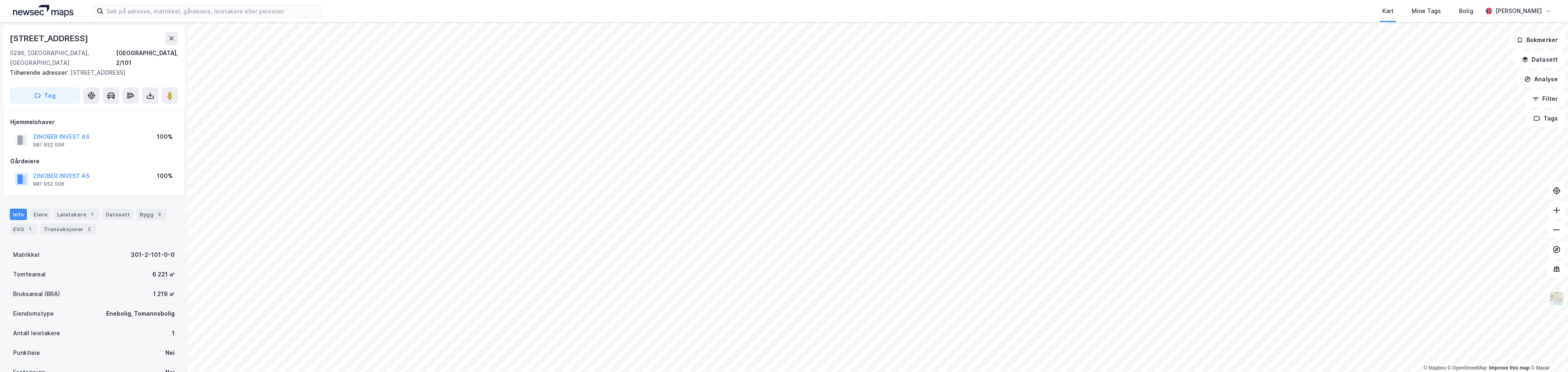
scroll to position [1, 0]
click at [150, 91] on icon at bounding box center [150, 94] width 8 height 8
click at [114, 108] on div "Last ned grunnbok" at bounding box center [110, 111] width 47 height 7
